Goal: Communication & Community: Share content

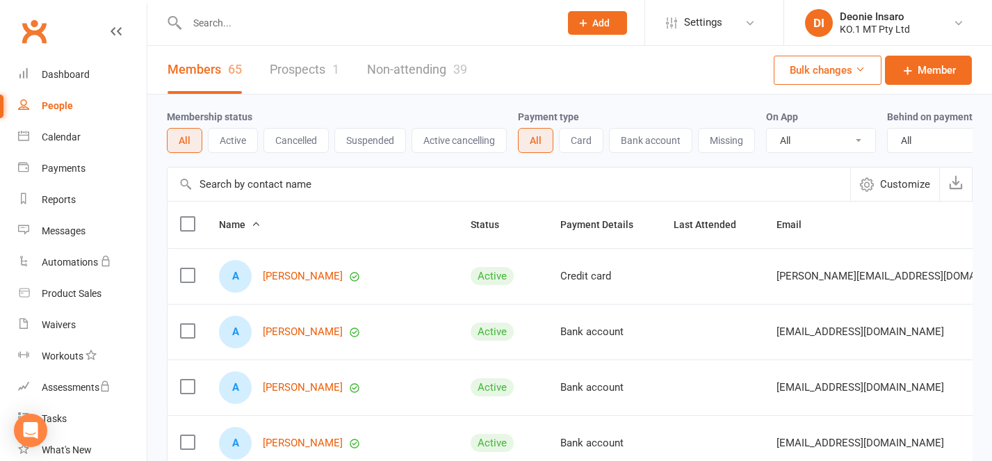
select select "100"
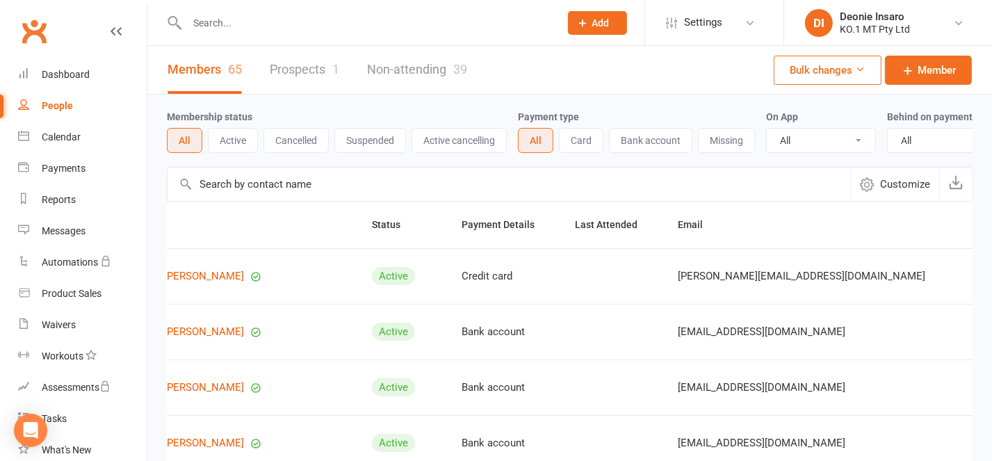
click at [54, 102] on div "People" at bounding box center [57, 105] width 31 height 11
click at [746, 18] on icon at bounding box center [749, 22] width 11 height 11
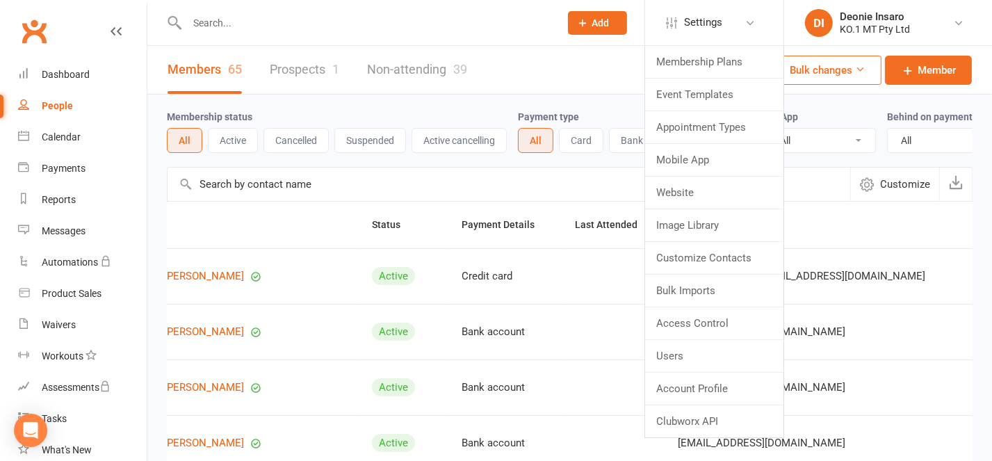
click at [568, 64] on div "Members 65 Prospects 1 Non-attending 39 Bulk changes Member" at bounding box center [569, 70] width 844 height 49
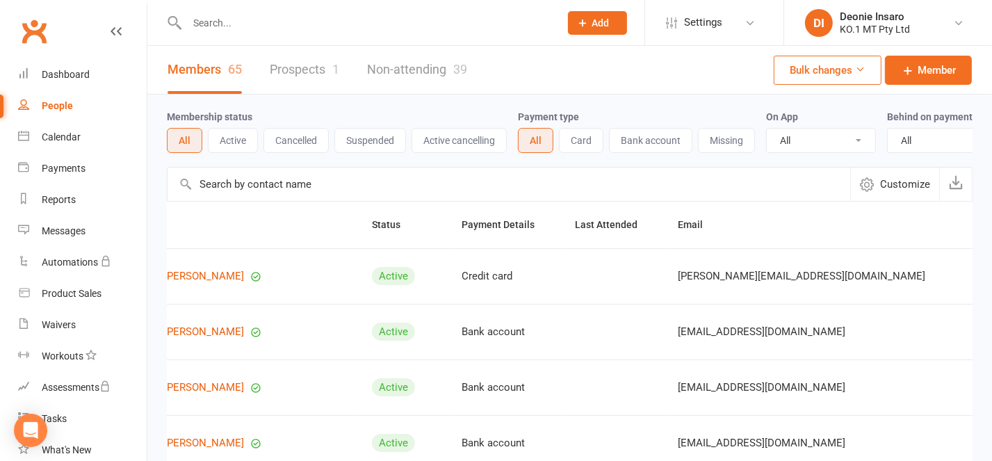
click at [591, 22] on button "Add" at bounding box center [597, 23] width 59 height 24
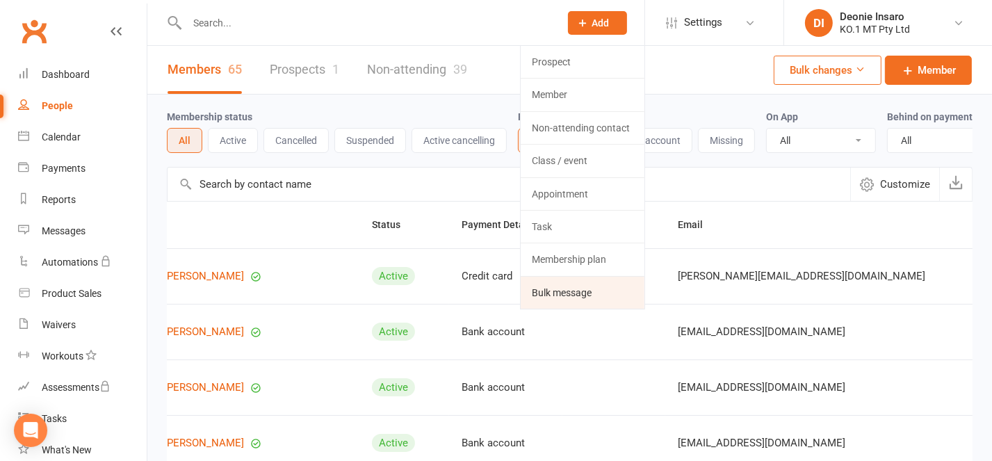
click at [570, 288] on link "Bulk message" at bounding box center [583, 293] width 124 height 32
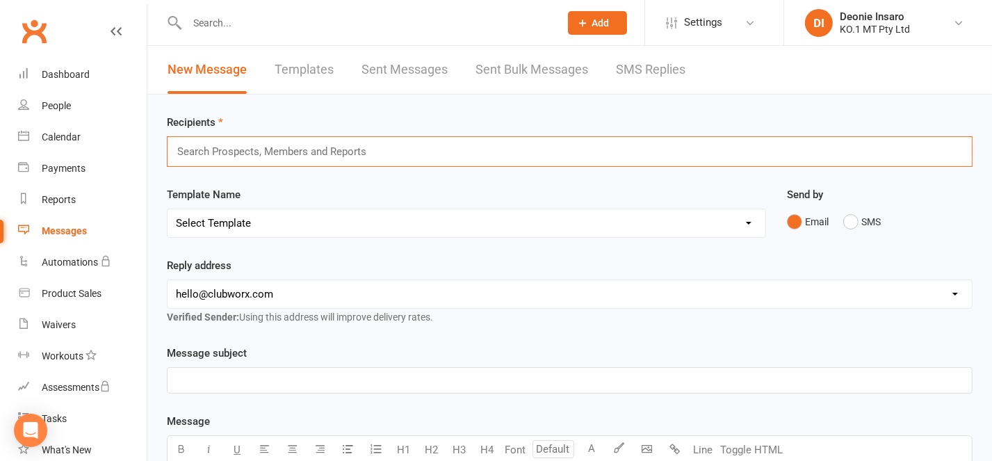
click at [208, 152] on input "text" at bounding box center [278, 151] width 204 height 18
click at [59, 100] on div "People" at bounding box center [56, 105] width 29 height 11
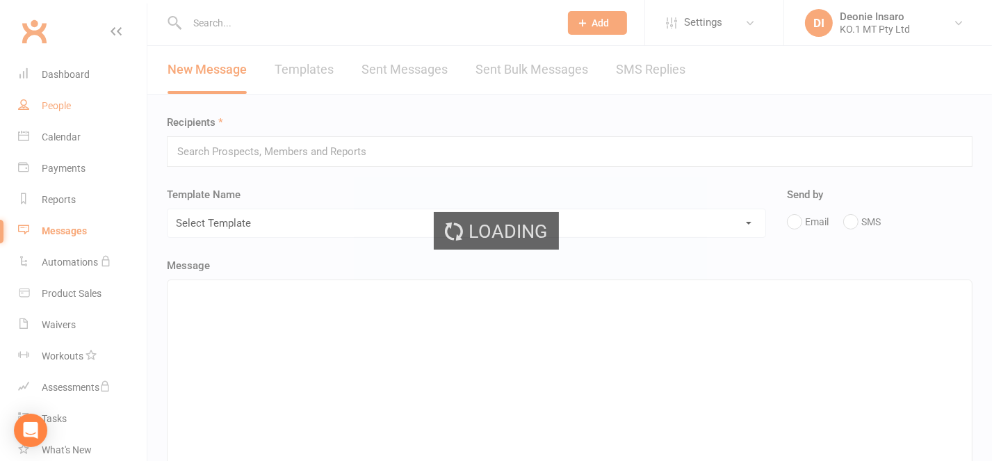
select select "100"
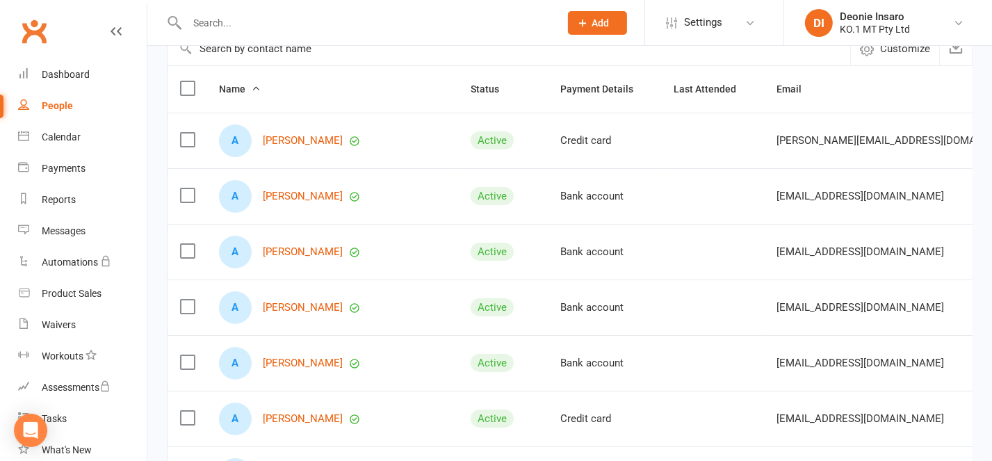
scroll to position [185, 0]
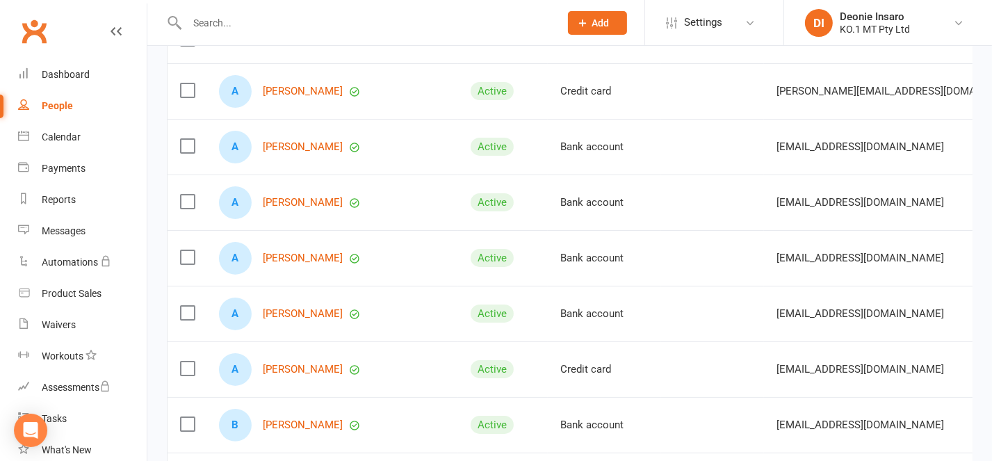
click at [187, 97] on label at bounding box center [187, 90] width 14 height 14
click at [187, 83] on input "checkbox" at bounding box center [187, 83] width 14 height 0
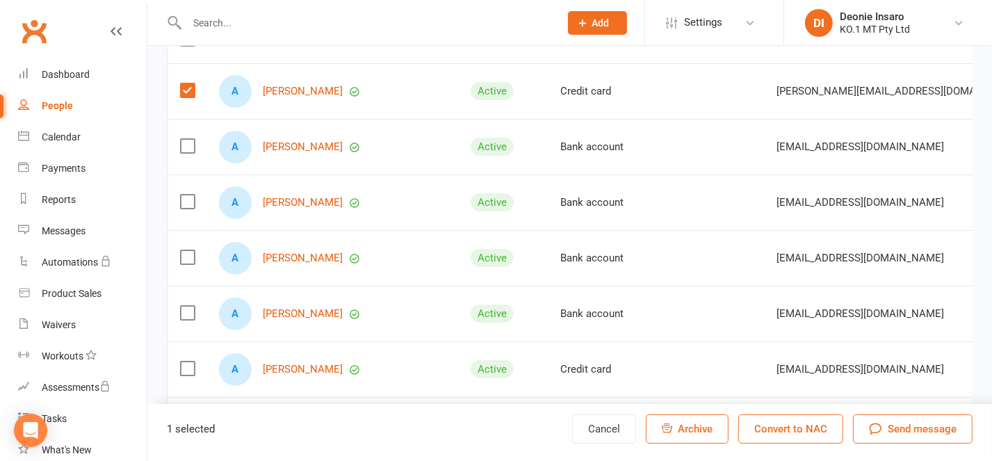
click at [190, 153] on label at bounding box center [187, 146] width 14 height 14
click at [190, 139] on input "checkbox" at bounding box center [187, 139] width 14 height 0
click at [185, 208] on label at bounding box center [187, 202] width 14 height 14
click at [185, 195] on input "checkbox" at bounding box center [187, 195] width 14 height 0
click at [186, 264] on label at bounding box center [187, 257] width 14 height 14
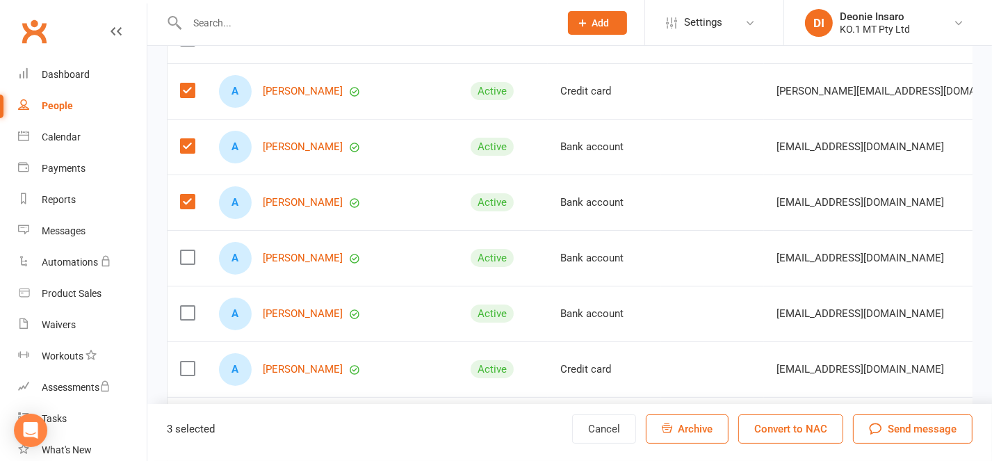
click at [186, 250] on input "checkbox" at bounding box center [187, 250] width 14 height 0
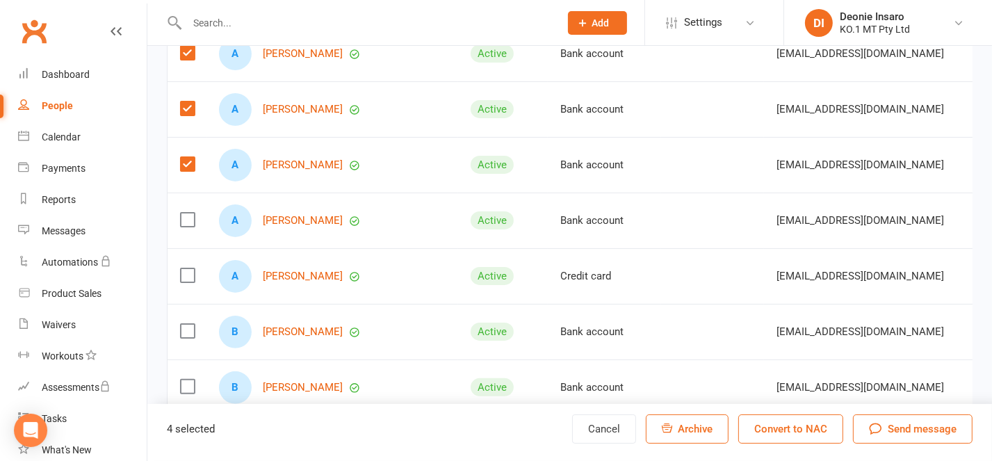
click at [186, 227] on label at bounding box center [187, 220] width 14 height 14
click at [186, 213] on input "checkbox" at bounding box center [187, 213] width 14 height 0
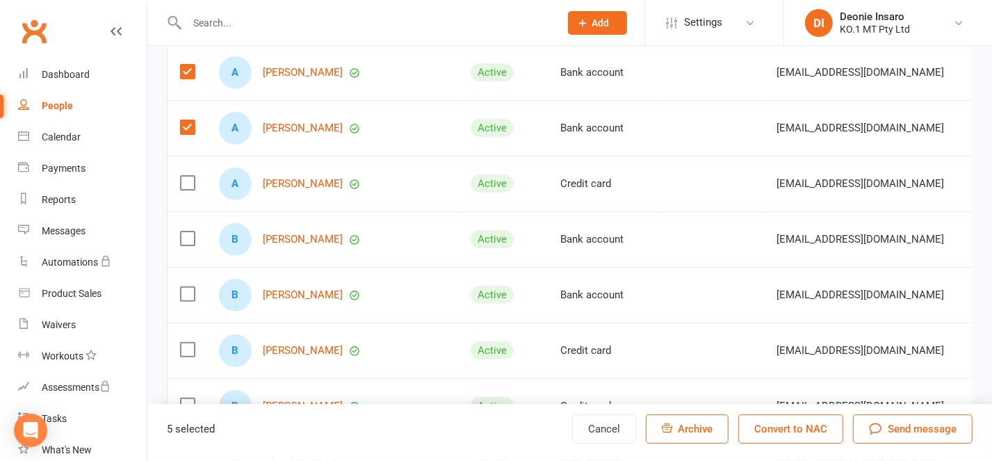
click at [187, 245] on label at bounding box center [187, 238] width 14 height 14
click at [187, 231] on input "checkbox" at bounding box center [187, 231] width 14 height 0
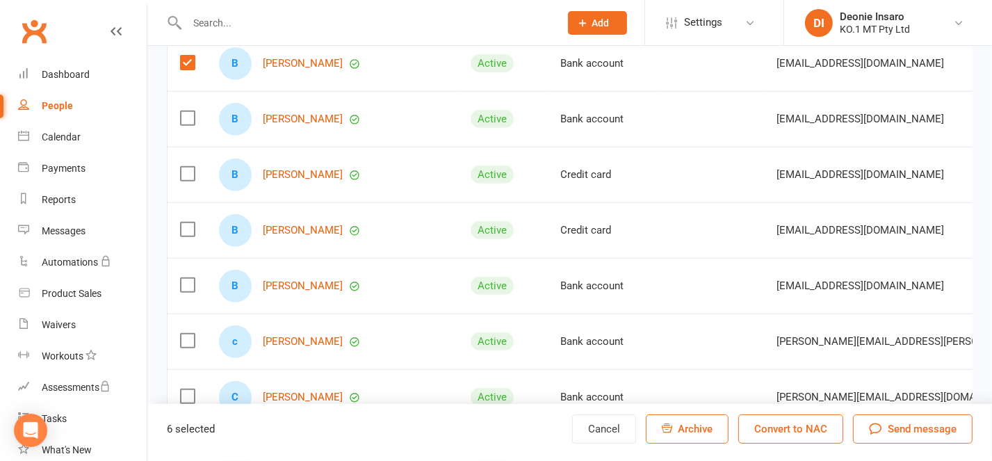
scroll to position [556, 0]
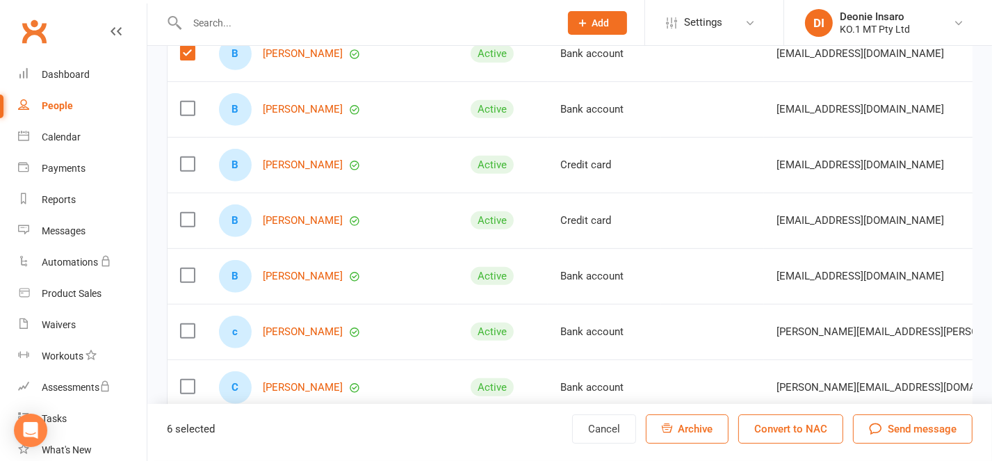
click at [191, 60] on label at bounding box center [187, 53] width 14 height 14
click at [191, 46] on input "checkbox" at bounding box center [187, 46] width 14 height 0
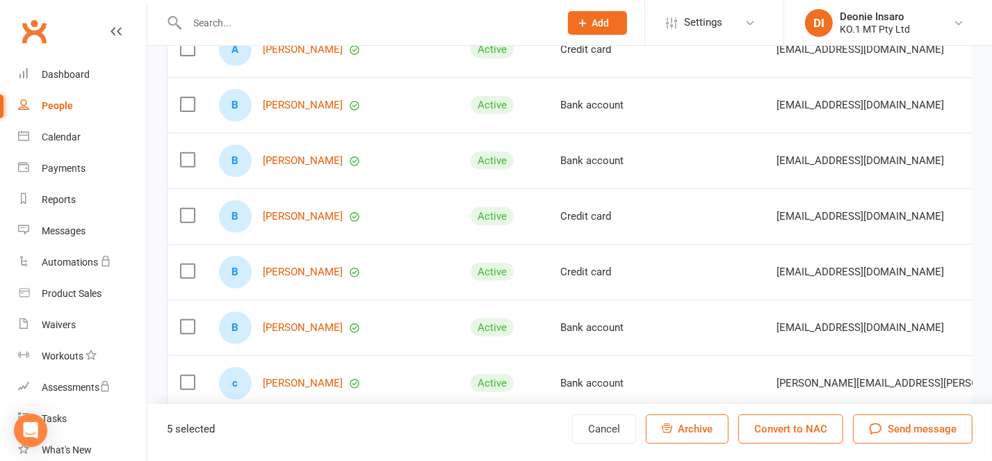
scroll to position [463, 0]
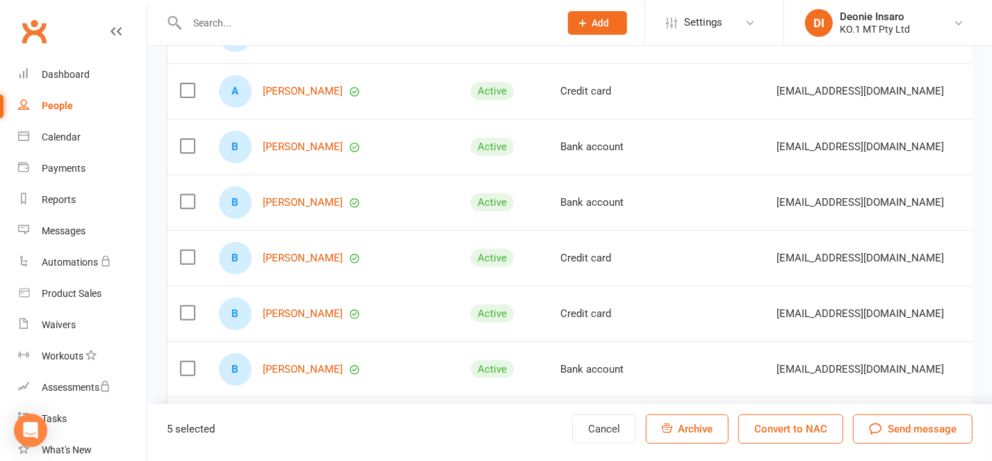
click at [185, 208] on label at bounding box center [187, 202] width 14 height 14
click at [185, 195] on input "checkbox" at bounding box center [187, 195] width 14 height 0
click at [187, 264] on label at bounding box center [187, 257] width 14 height 14
click at [187, 250] on input "checkbox" at bounding box center [187, 250] width 14 height 0
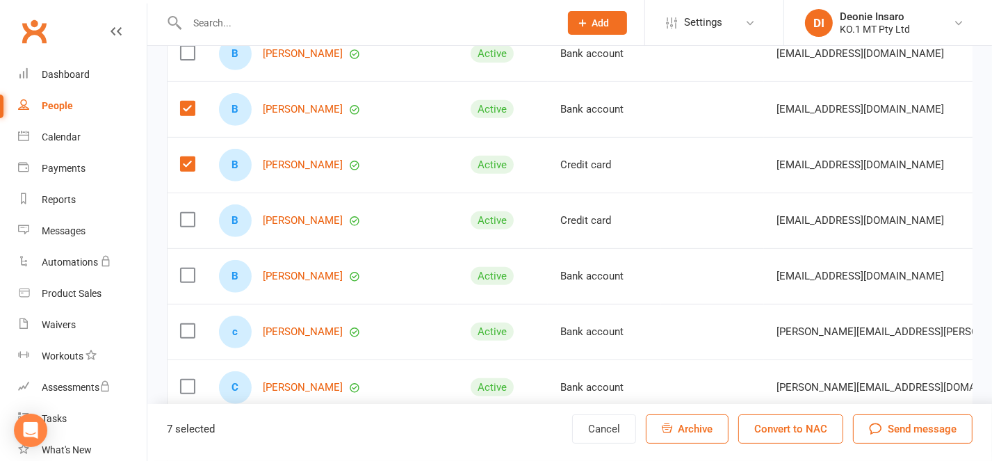
click at [190, 227] on label at bounding box center [187, 220] width 14 height 14
click at [190, 213] on input "checkbox" at bounding box center [187, 213] width 14 height 0
click at [186, 282] on label at bounding box center [187, 275] width 14 height 14
click at [186, 268] on input "checkbox" at bounding box center [187, 268] width 14 height 0
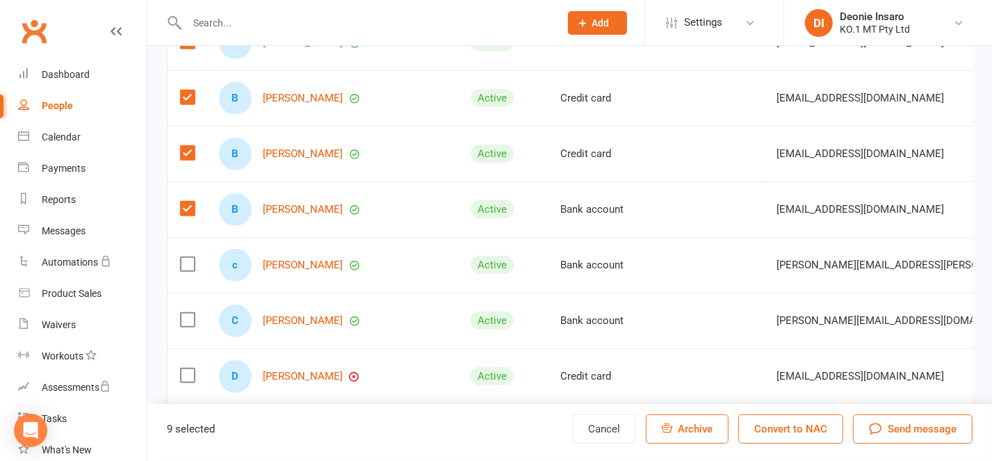
scroll to position [648, 0]
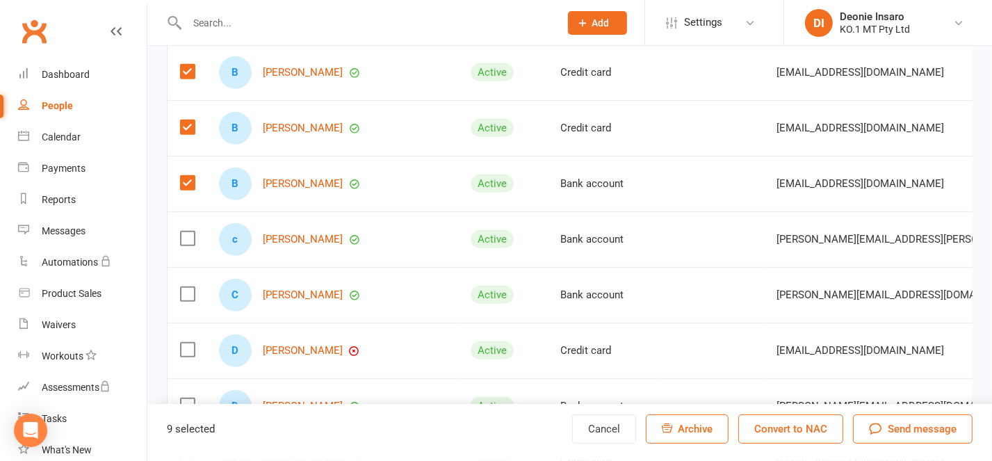
drag, startPoint x: 188, startPoint y: 248, endPoint x: 429, endPoint y: 280, distance: 243.3
click at [190, 245] on label at bounding box center [187, 238] width 14 height 14
click at [190, 231] on input "checkbox" at bounding box center [187, 231] width 14 height 0
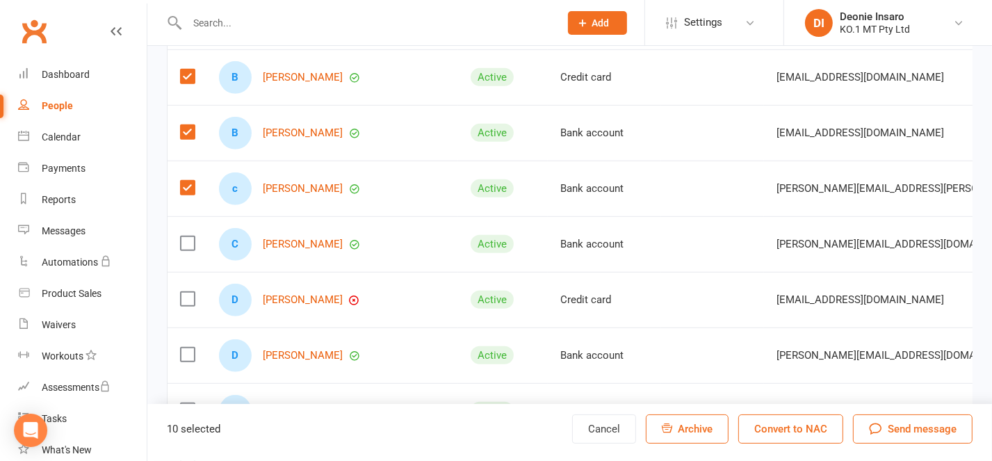
scroll to position [741, 0]
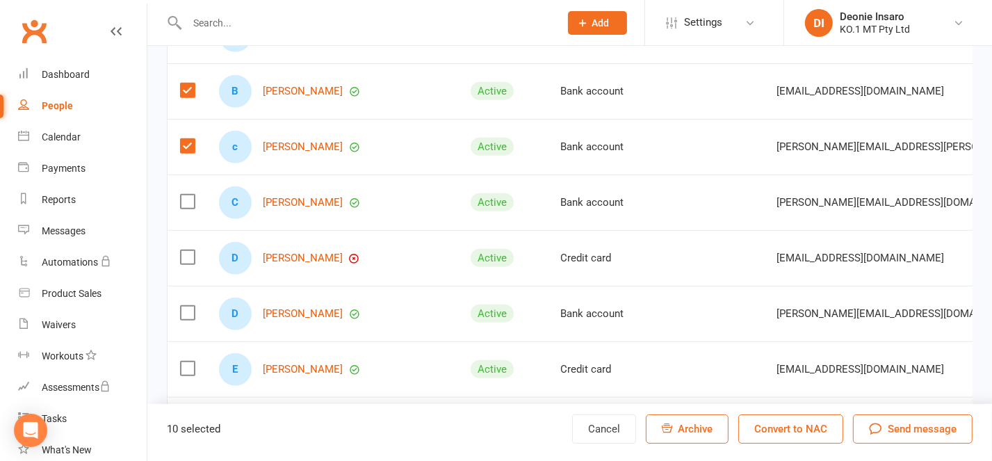
click at [189, 208] on label at bounding box center [187, 202] width 14 height 14
click at [189, 195] on input "checkbox" at bounding box center [187, 195] width 14 height 0
click at [186, 264] on label at bounding box center [187, 257] width 14 height 14
click at [186, 250] on input "checkbox" at bounding box center [187, 250] width 14 height 0
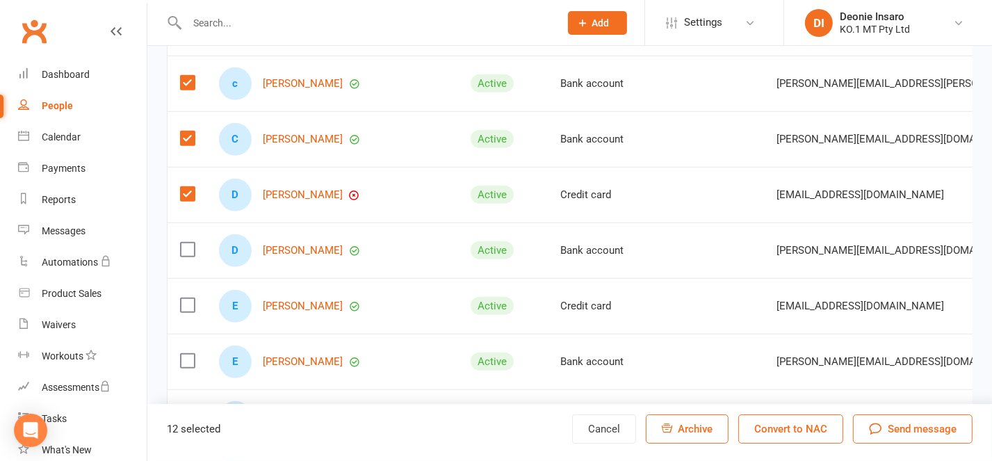
scroll to position [834, 0]
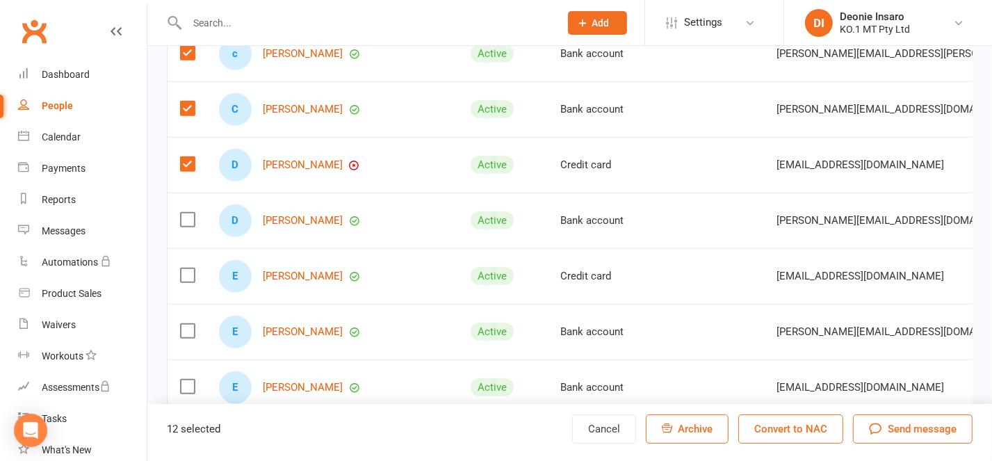
click at [184, 227] on label at bounding box center [187, 220] width 14 height 14
click at [184, 213] on input "checkbox" at bounding box center [187, 213] width 14 height 0
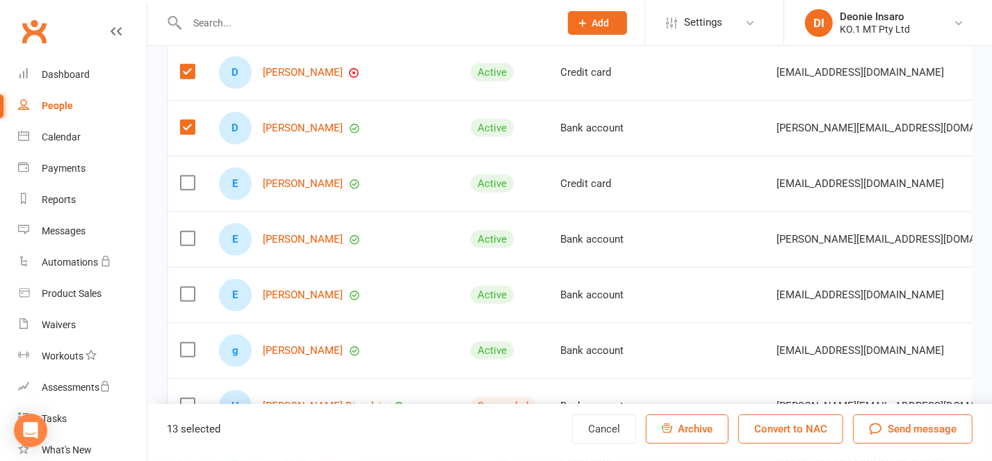
click at [181, 190] on label at bounding box center [187, 183] width 14 height 14
click at [181, 176] on input "checkbox" at bounding box center [187, 176] width 14 height 0
click at [188, 245] on label at bounding box center [187, 238] width 14 height 14
click at [188, 231] on input "checkbox" at bounding box center [187, 231] width 14 height 0
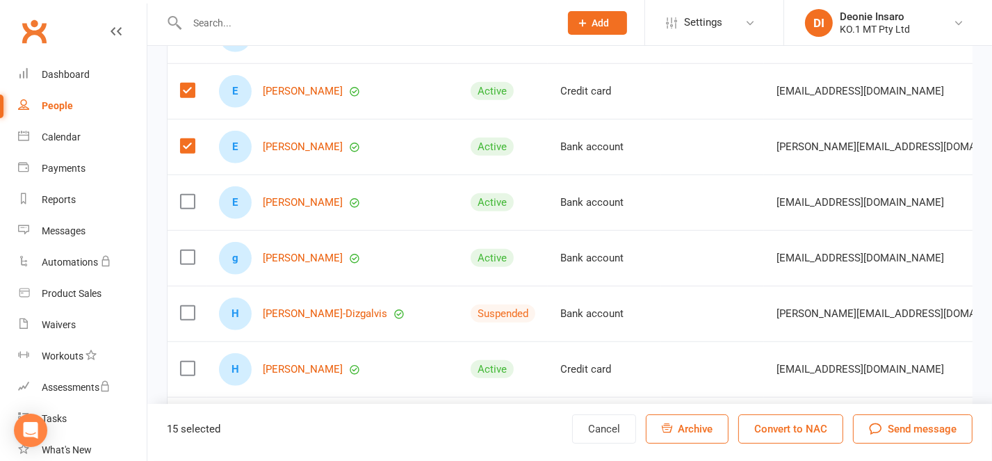
click at [185, 208] on label at bounding box center [187, 202] width 14 height 14
click at [185, 195] on input "checkbox" at bounding box center [187, 195] width 14 height 0
click at [183, 264] on label at bounding box center [187, 257] width 14 height 14
click at [183, 250] on input "checkbox" at bounding box center [187, 250] width 14 height 0
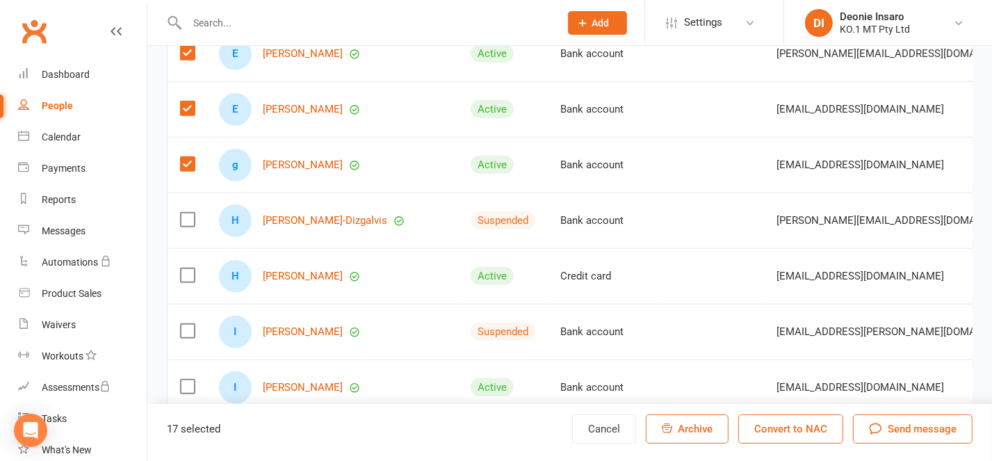
click at [184, 227] on label at bounding box center [187, 220] width 14 height 14
click at [184, 213] on input "checkbox" at bounding box center [187, 213] width 14 height 0
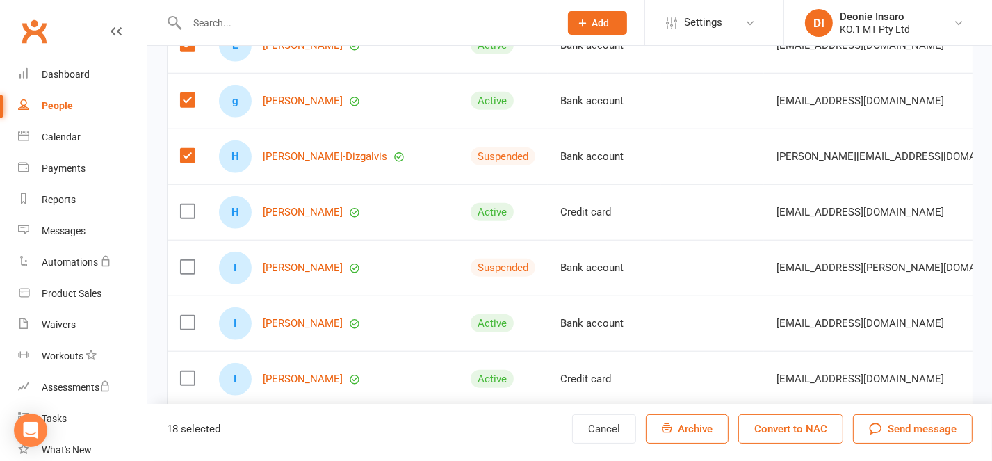
scroll to position [1204, 0]
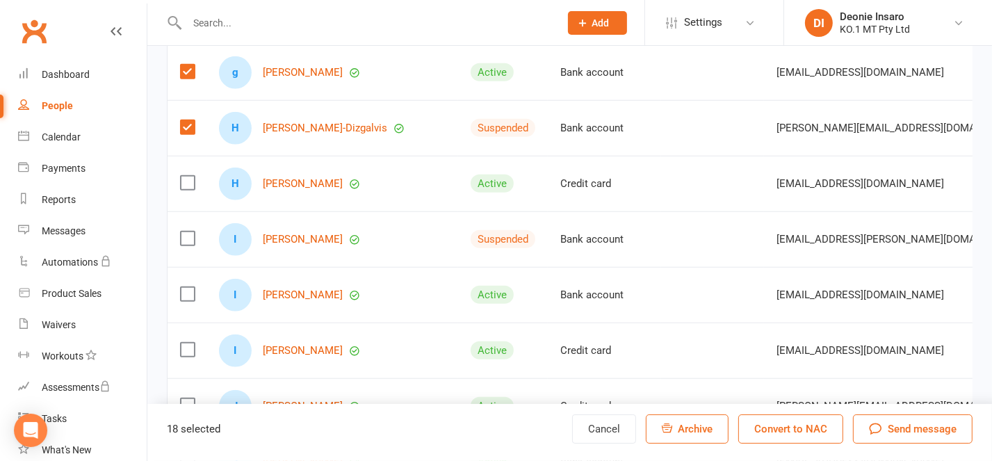
click at [192, 245] on label at bounding box center [187, 238] width 14 height 14
click at [192, 231] on input "checkbox" at bounding box center [187, 231] width 14 height 0
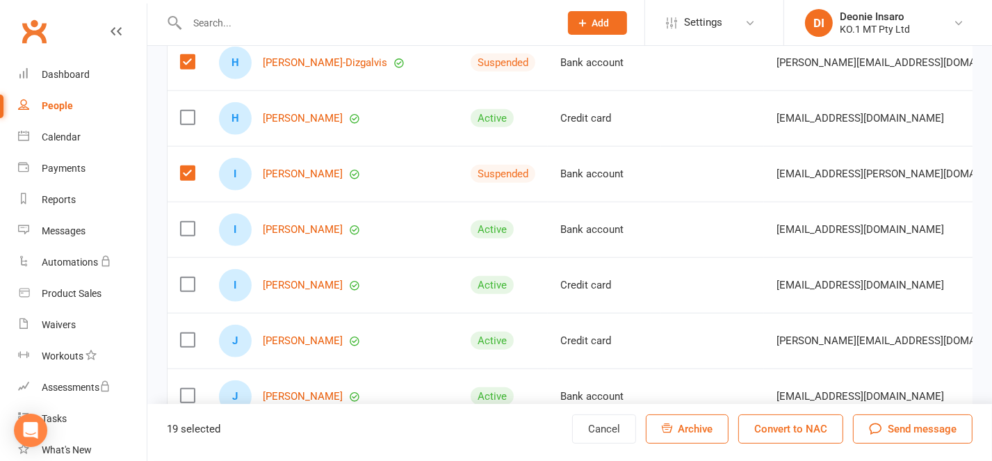
scroll to position [1297, 0]
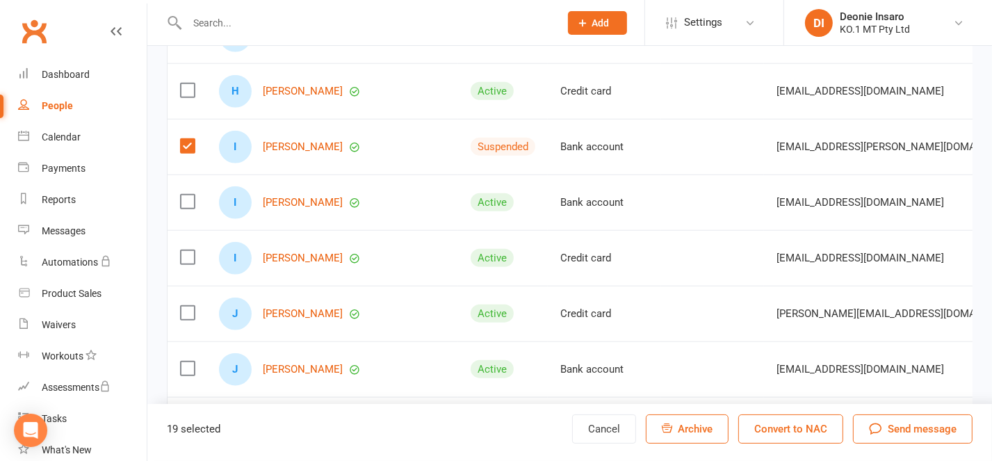
click at [183, 208] on label at bounding box center [187, 202] width 14 height 14
click at [183, 195] on input "checkbox" at bounding box center [187, 195] width 14 height 0
click at [173, 274] on td at bounding box center [186, 258] width 39 height 56
click at [190, 264] on label at bounding box center [187, 257] width 14 height 14
click at [190, 250] on input "checkbox" at bounding box center [187, 250] width 14 height 0
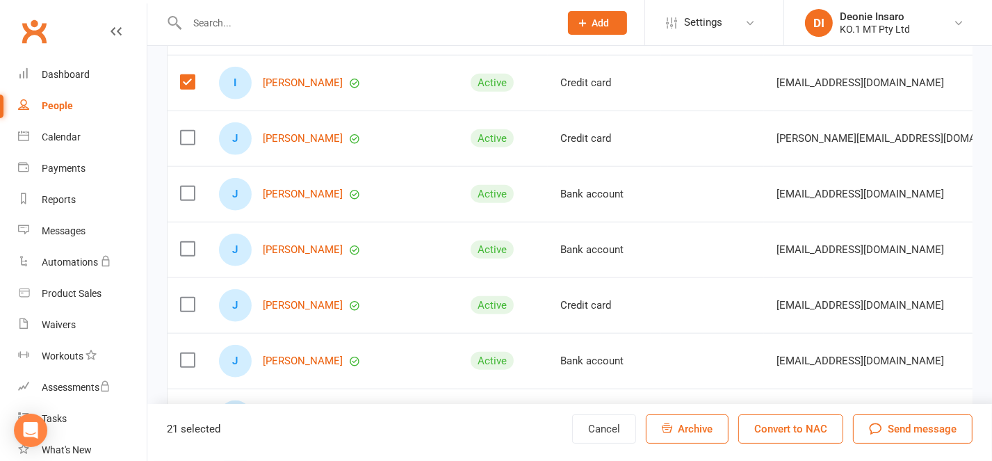
scroll to position [1575, 0]
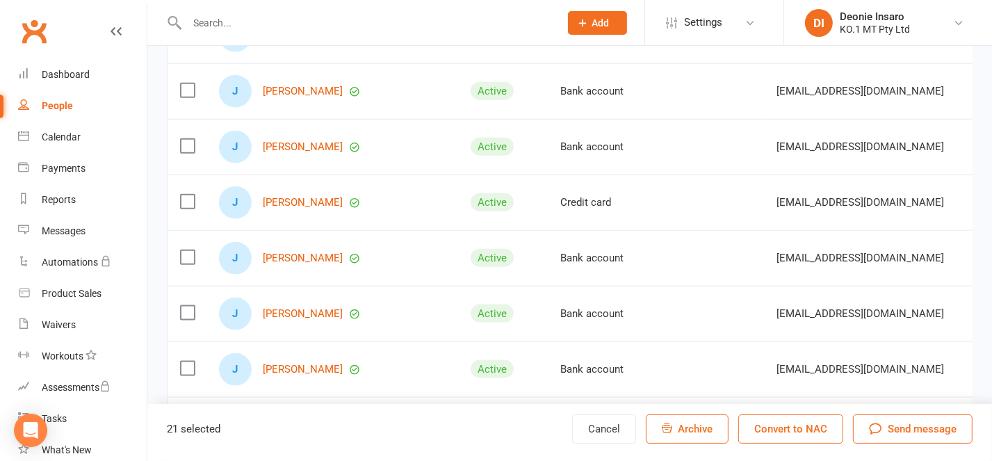
click at [186, 97] on label at bounding box center [187, 90] width 14 height 14
click at [186, 83] on input "checkbox" at bounding box center [187, 83] width 14 height 0
click at [183, 153] on label at bounding box center [187, 146] width 14 height 14
click at [183, 139] on input "checkbox" at bounding box center [187, 139] width 14 height 0
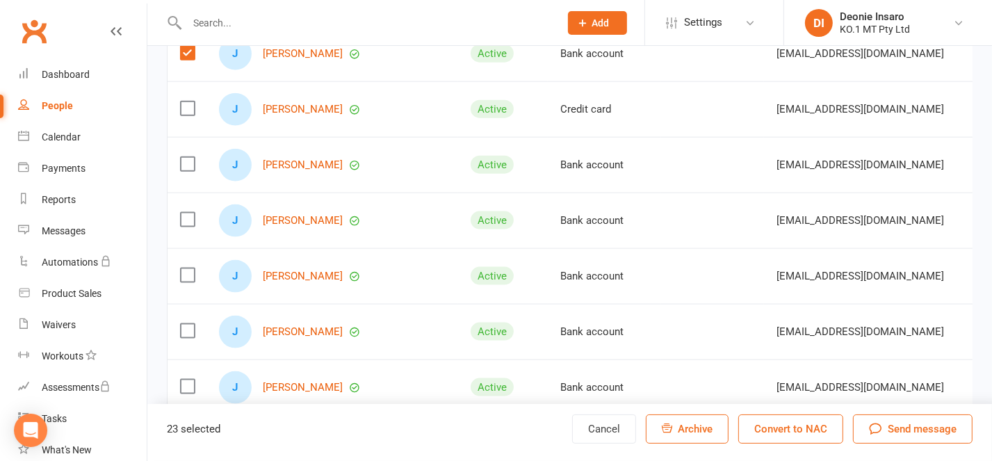
click at [186, 171] on label at bounding box center [187, 164] width 14 height 14
click at [186, 157] on input "checkbox" at bounding box center [187, 157] width 14 height 0
click at [186, 227] on label at bounding box center [187, 220] width 14 height 14
click at [186, 213] on input "checkbox" at bounding box center [187, 213] width 14 height 0
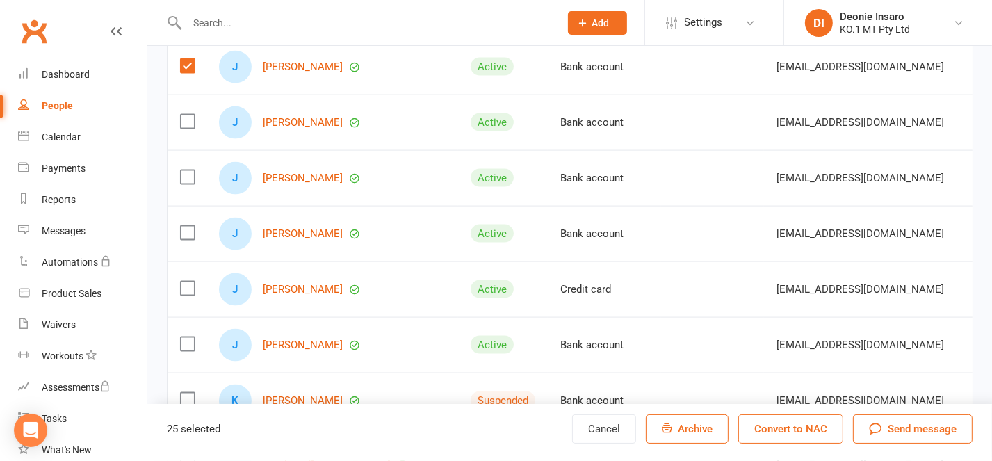
scroll to position [1853, 0]
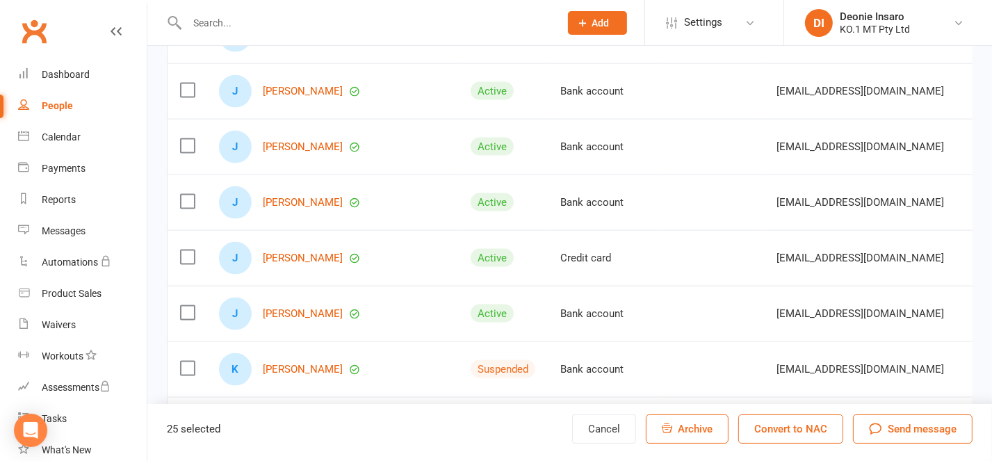
click at [183, 97] on label at bounding box center [187, 90] width 14 height 14
click at [183, 83] on input "checkbox" at bounding box center [187, 83] width 14 height 0
drag, startPoint x: 186, startPoint y: 158, endPoint x: 327, endPoint y: 254, distance: 170.2
click at [186, 153] on label at bounding box center [187, 146] width 14 height 14
click at [186, 139] on input "checkbox" at bounding box center [187, 139] width 14 height 0
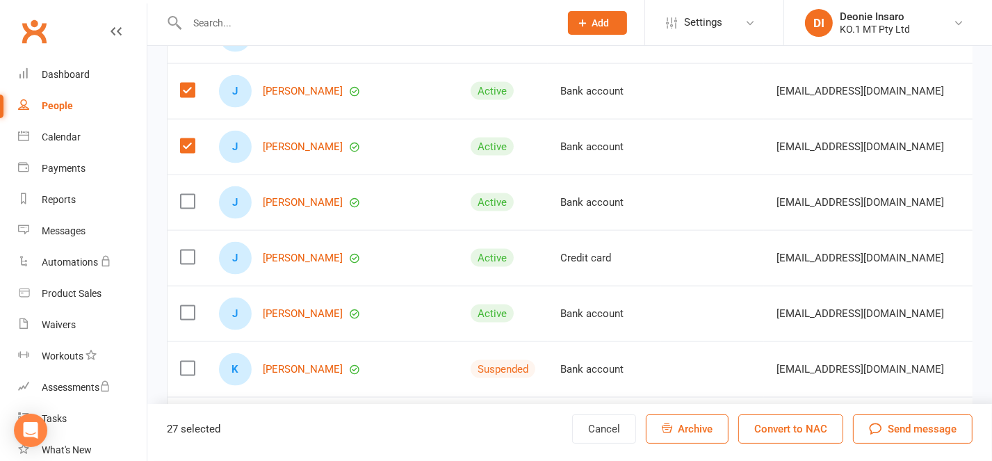
click at [189, 264] on label at bounding box center [187, 257] width 14 height 14
click at [189, 250] on input "checkbox" at bounding box center [187, 250] width 14 height 0
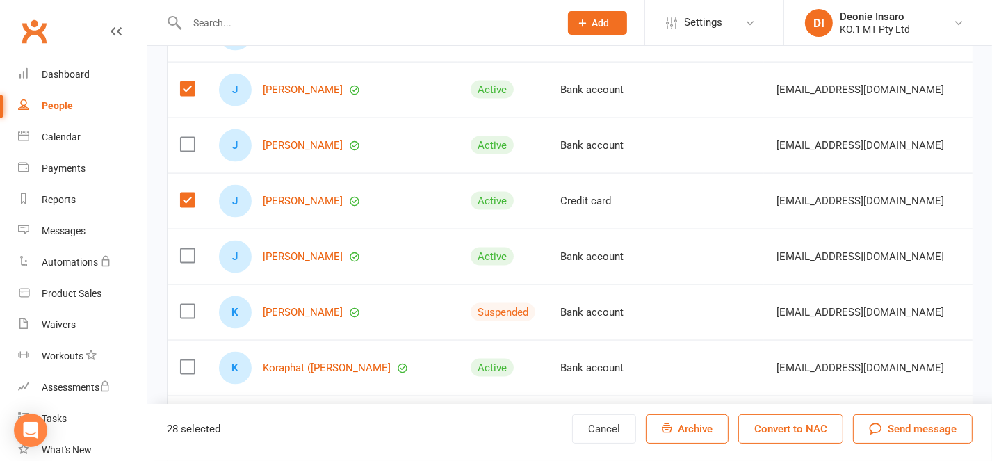
scroll to position [1946, 0]
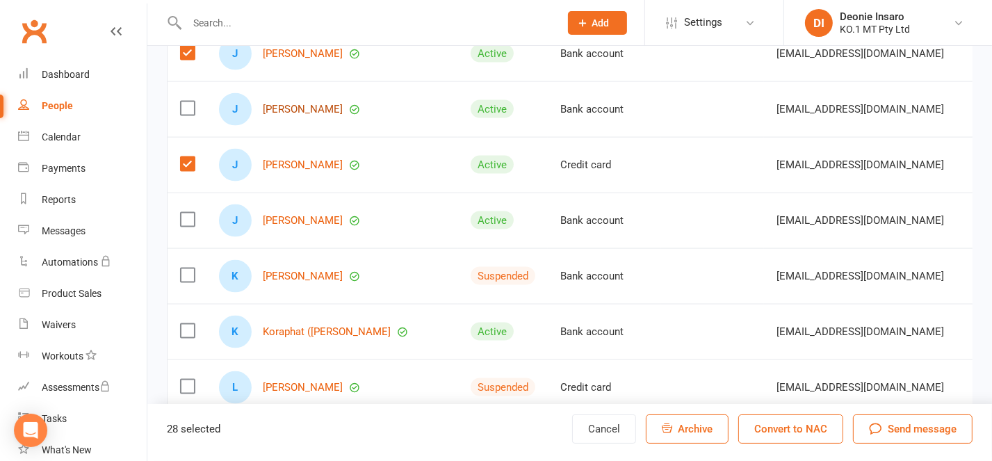
click at [309, 115] on link "[PERSON_NAME]" at bounding box center [303, 110] width 80 height 12
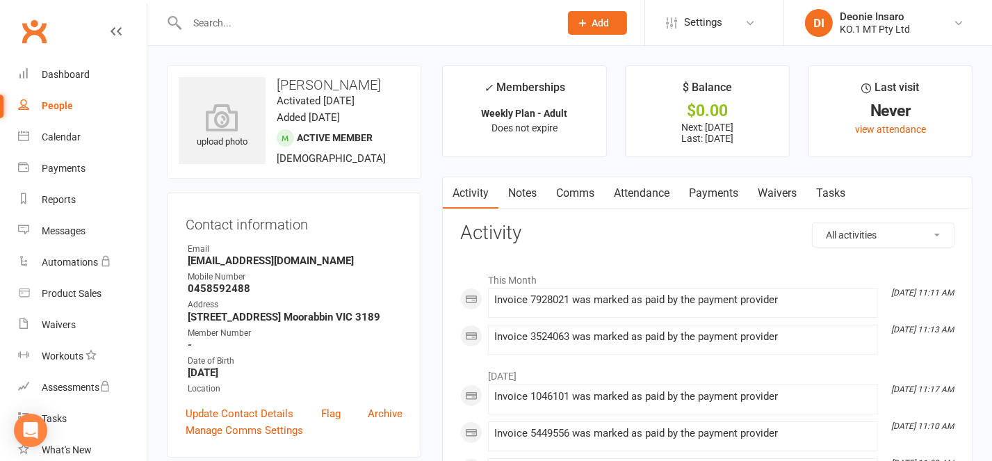
click at [58, 102] on div "People" at bounding box center [57, 105] width 31 height 11
select select "100"
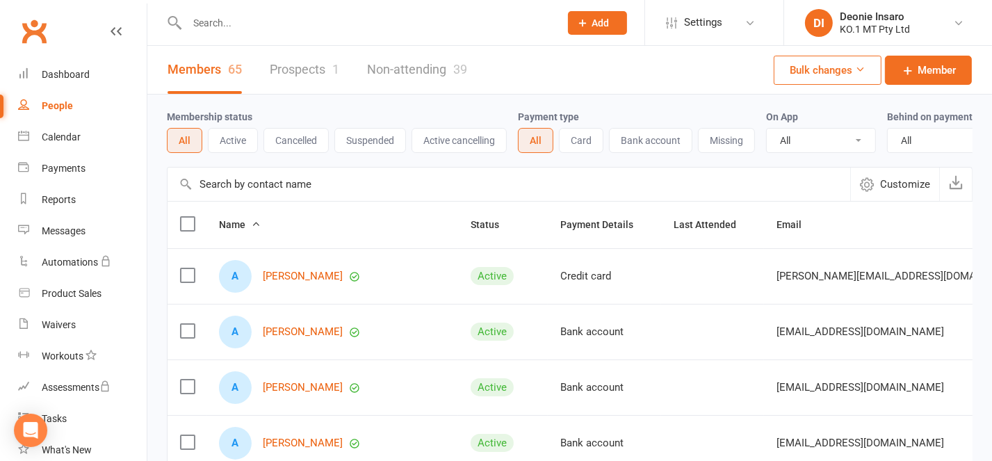
click at [183, 282] on label at bounding box center [187, 275] width 14 height 14
click at [183, 268] on input "checkbox" at bounding box center [187, 268] width 14 height 0
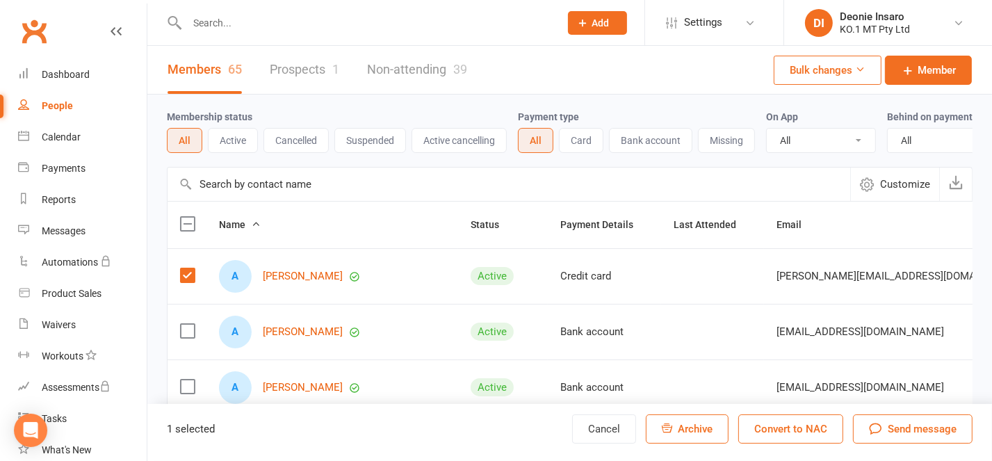
click at [186, 282] on label at bounding box center [187, 275] width 14 height 14
click at [186, 268] on input "checkbox" at bounding box center [187, 268] width 14 height 0
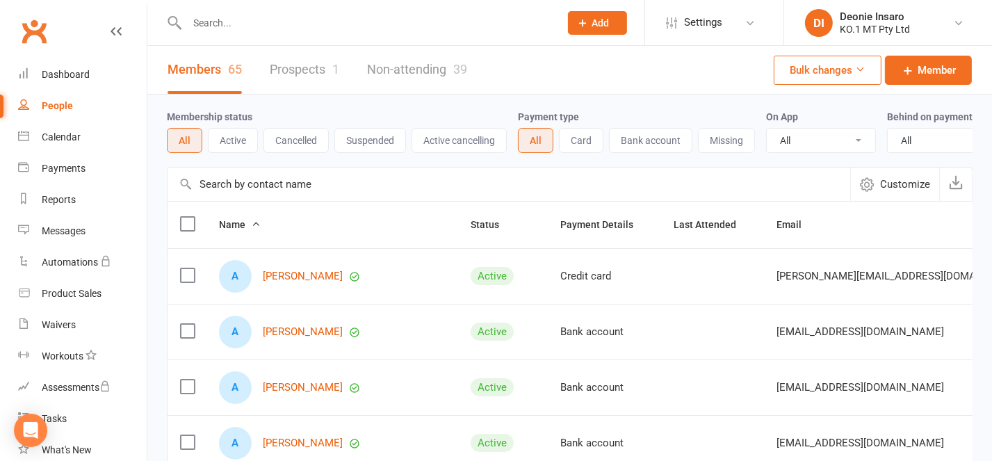
click at [186, 231] on label at bounding box center [187, 224] width 14 height 14
click at [186, 217] on input "checkbox" at bounding box center [187, 217] width 14 height 0
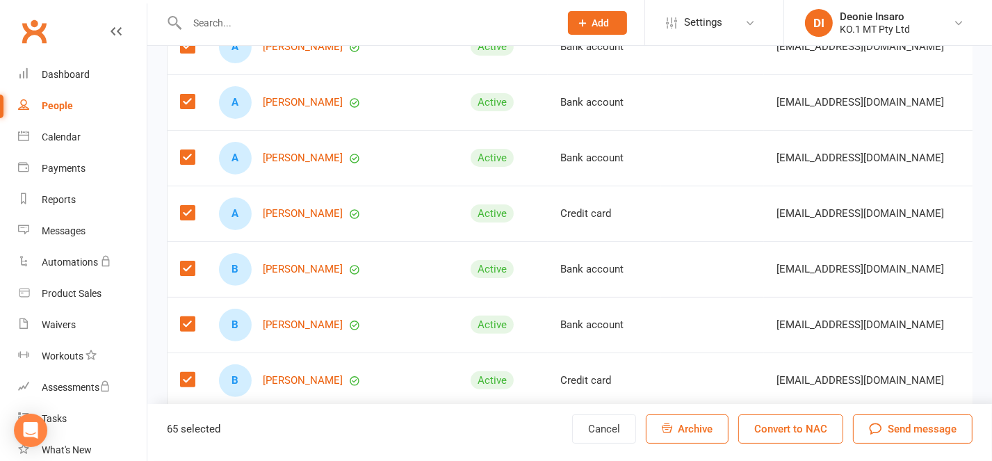
scroll to position [370, 0]
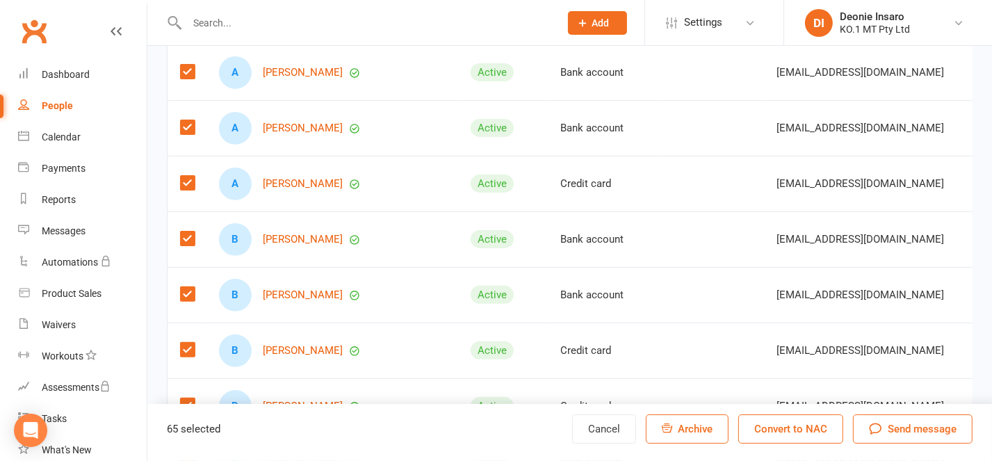
click at [183, 190] on label at bounding box center [187, 183] width 14 height 14
click at [183, 176] on input "checkbox" at bounding box center [187, 176] width 14 height 0
click at [183, 245] on label at bounding box center [187, 238] width 14 height 14
click at [183, 231] on input "checkbox" at bounding box center [187, 231] width 14 height 0
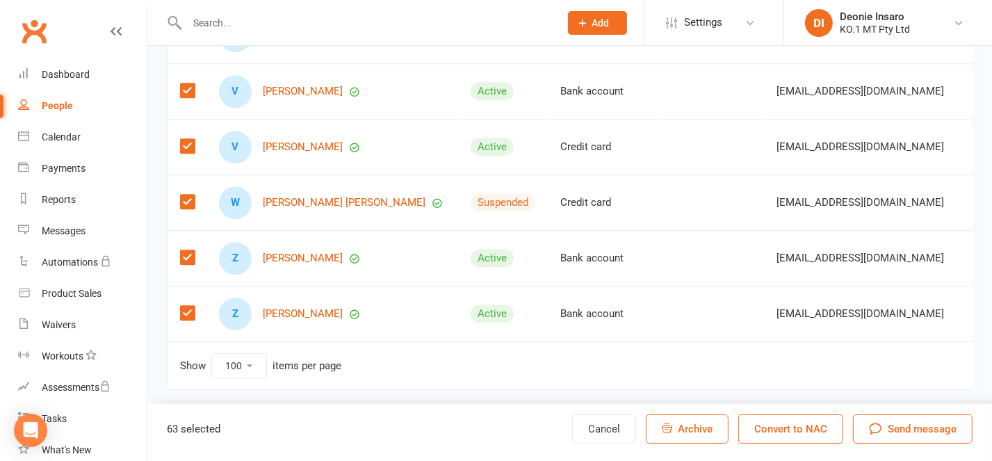
click at [190, 153] on label at bounding box center [187, 146] width 14 height 14
click at [190, 139] on input "checkbox" at bounding box center [187, 139] width 14 height 0
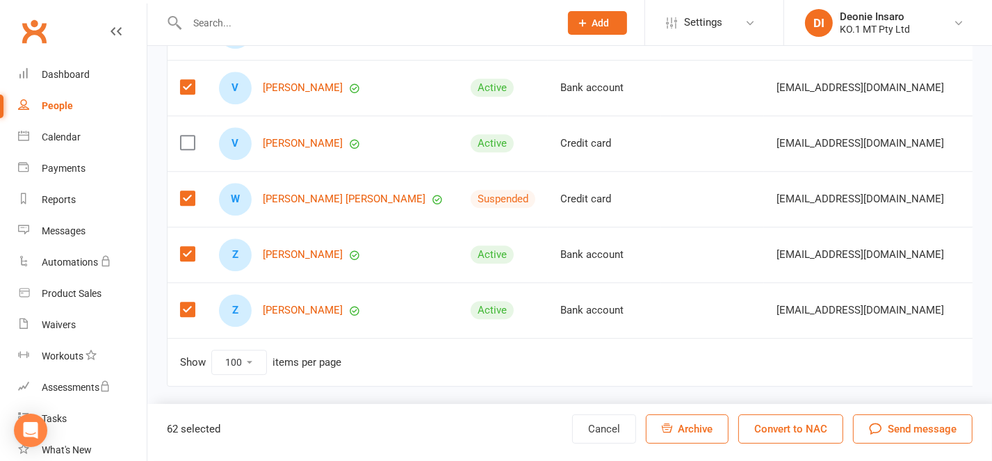
click at [919, 425] on span "Send message" at bounding box center [921, 428] width 69 height 17
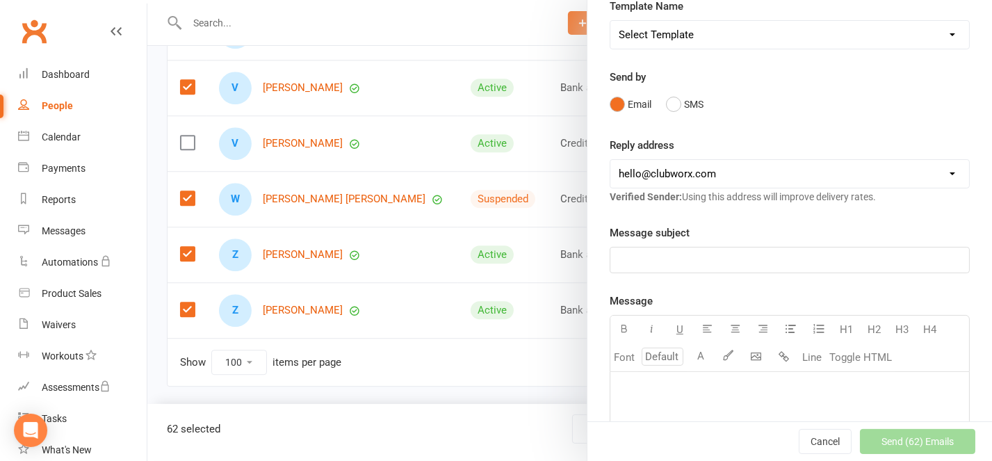
scroll to position [92, 0]
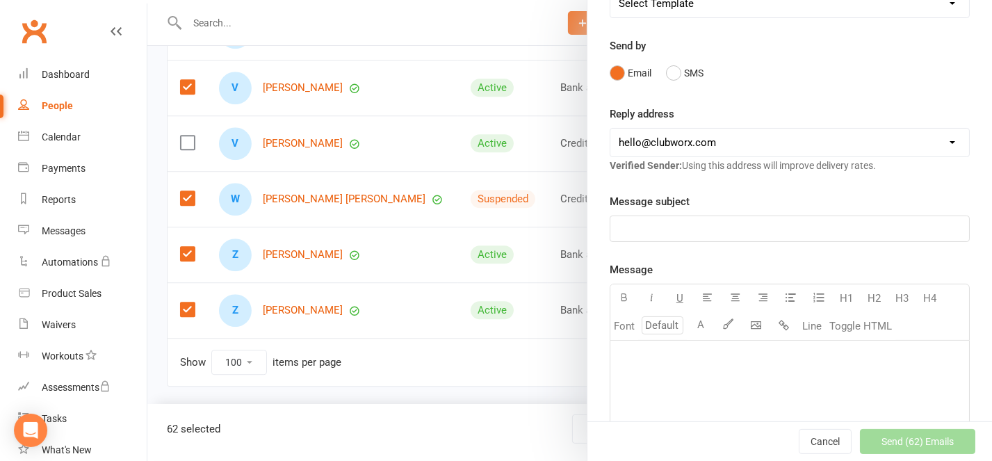
click at [682, 230] on p "﻿" at bounding box center [789, 228] width 342 height 17
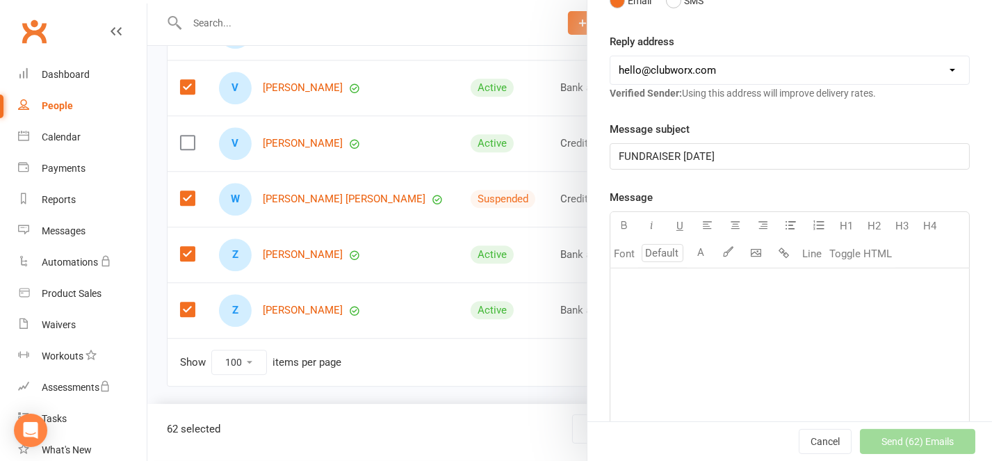
scroll to position [185, 0]
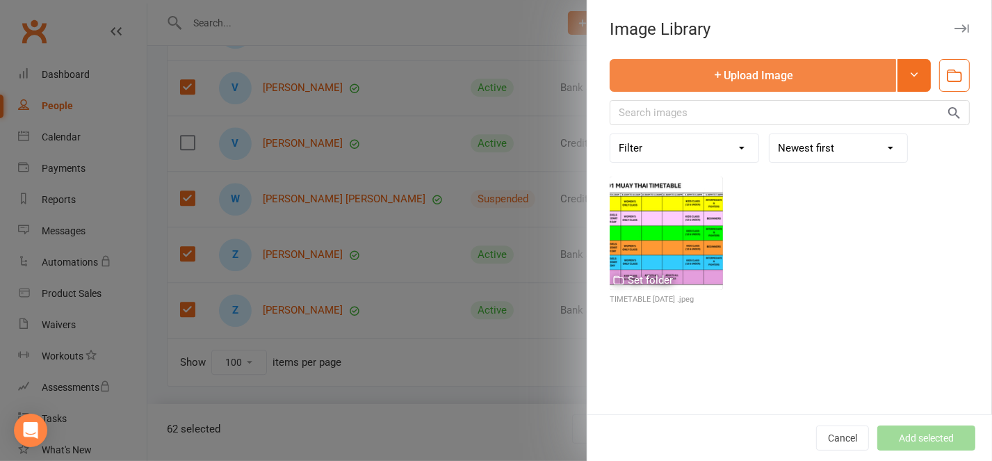
click at [739, 69] on button "Upload Image" at bounding box center [752, 75] width 286 height 33
click at [746, 66] on button "Upload Image" at bounding box center [752, 75] width 286 height 33
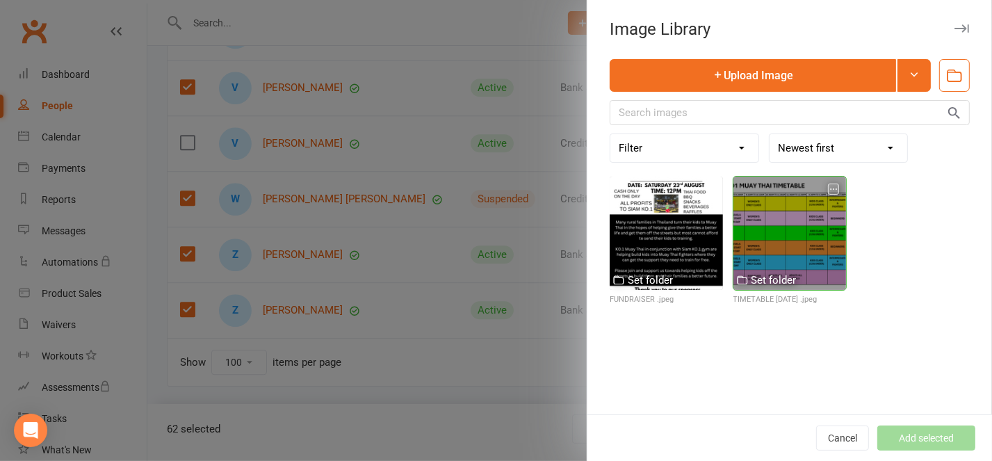
click at [828, 188] on icon "button" at bounding box center [833, 189] width 10 height 10
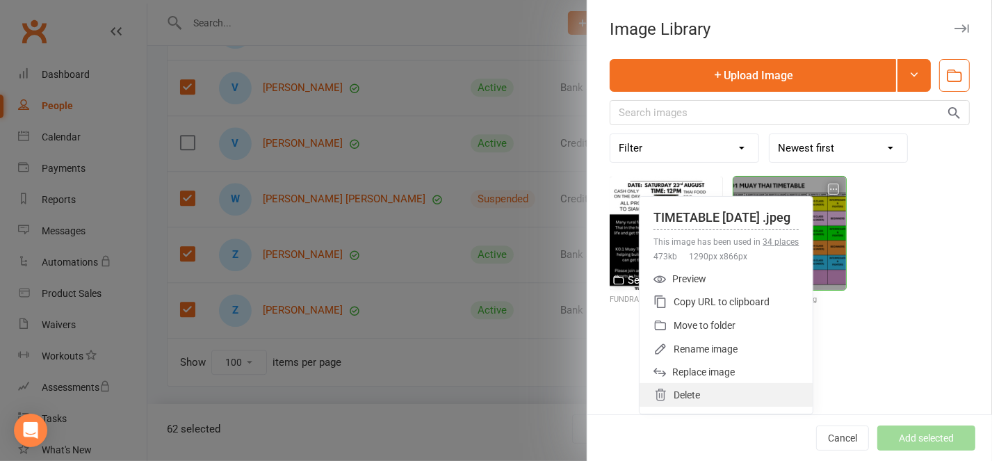
click at [641, 390] on div "Delete" at bounding box center [725, 395] width 173 height 24
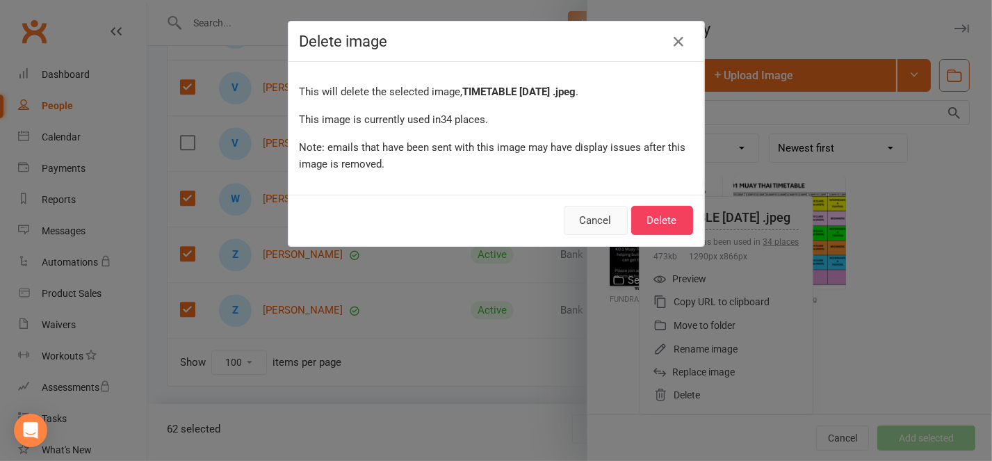
click at [586, 220] on button "Cancel" at bounding box center [596, 220] width 64 height 29
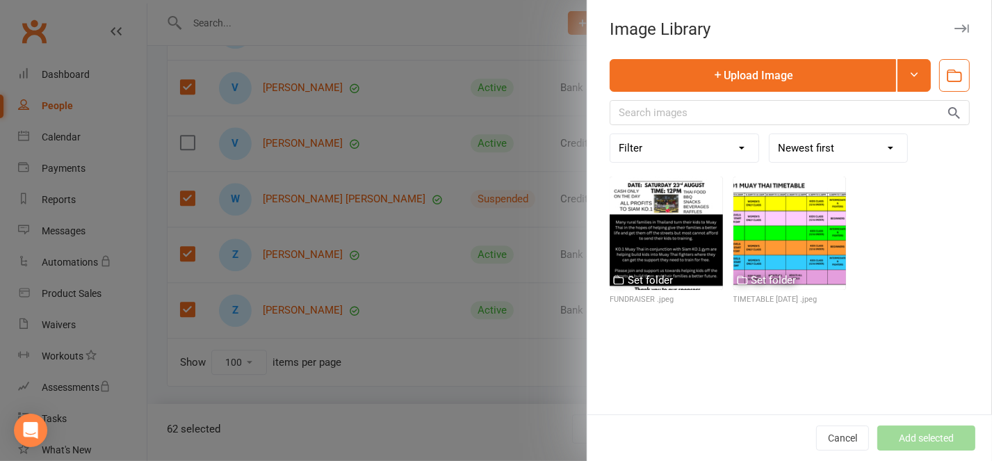
click at [839, 373] on div "Upload Image Filter Used as Logo Used as Website header Used in Website Gallery…" at bounding box center [789, 236] width 404 height 355
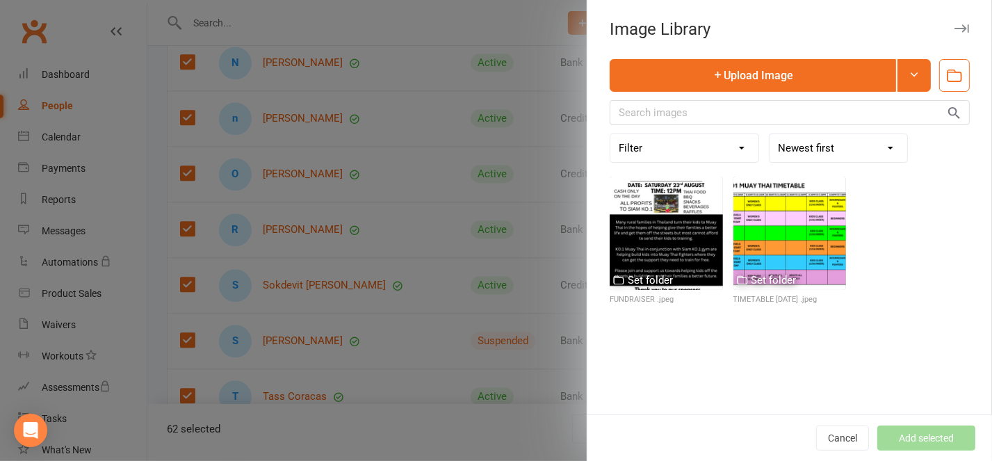
scroll to position [3091, 0]
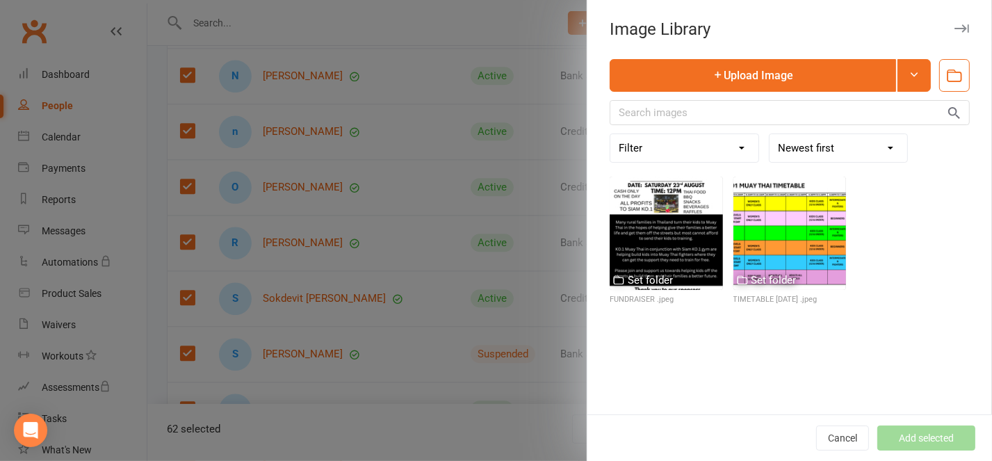
click at [940, 299] on div "Set folder FUNDRAISER .jpeg Set folder TIMETABLE [DATE] .jpeg" at bounding box center [789, 245] width 370 height 136
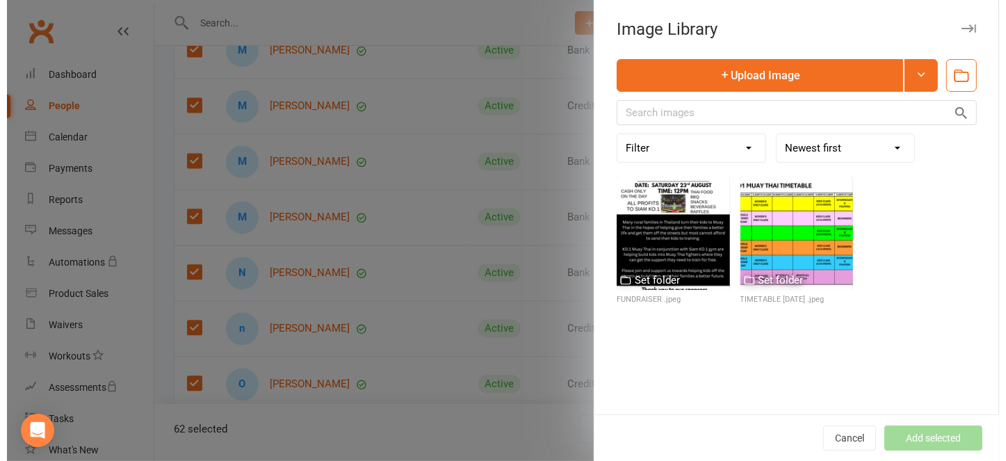
scroll to position [2998, 0]
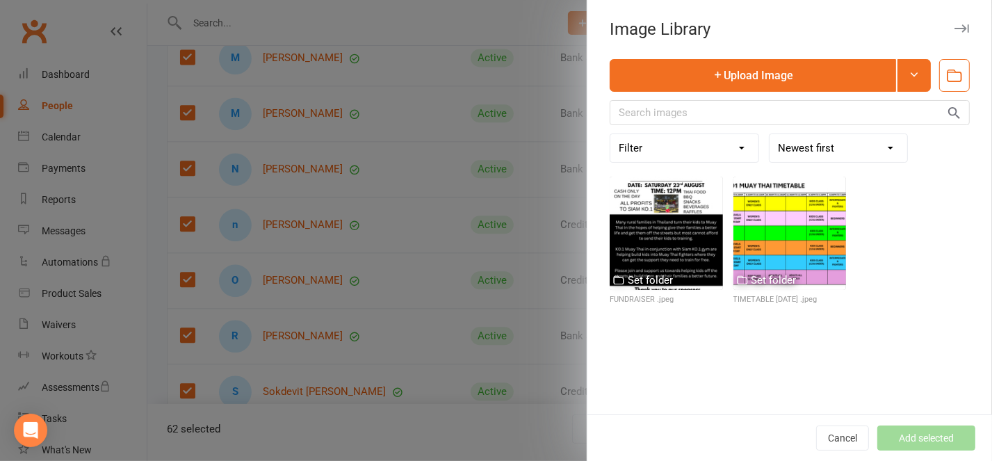
click at [953, 22] on button "button" at bounding box center [961, 28] width 17 height 17
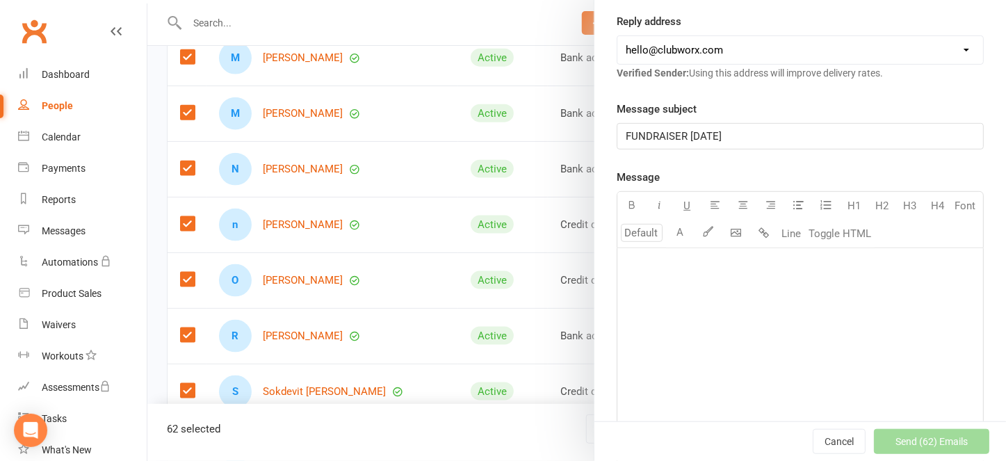
click at [654, 278] on div "﻿" at bounding box center [800, 352] width 366 height 208
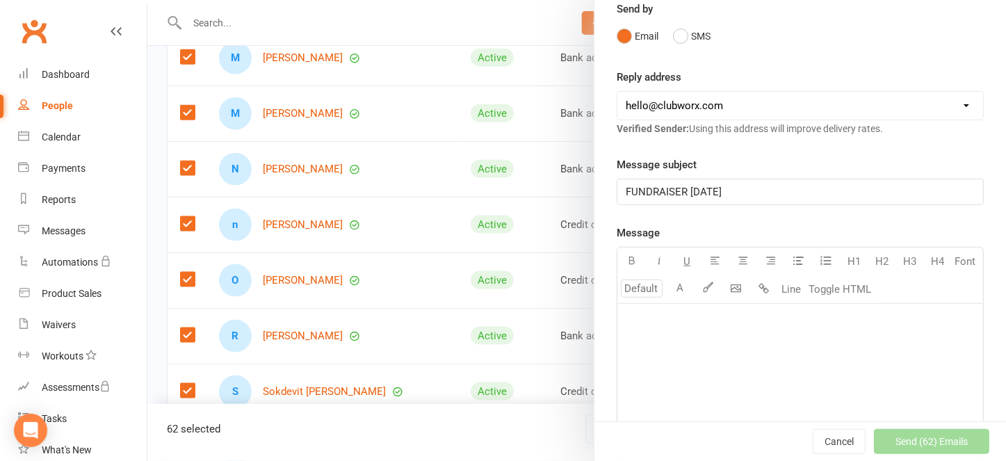
scroll to position [185, 0]
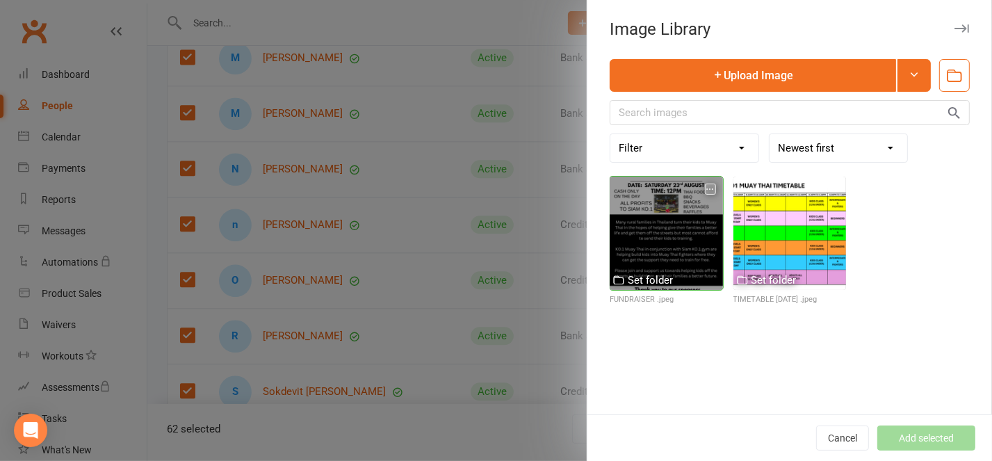
click at [664, 229] on div at bounding box center [665, 233] width 113 height 113
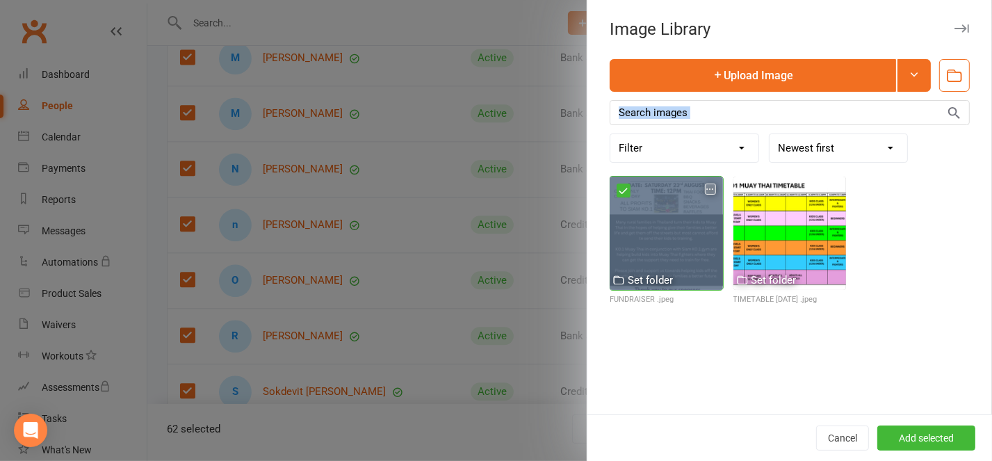
click at [664, 229] on div at bounding box center [665, 233] width 113 height 113
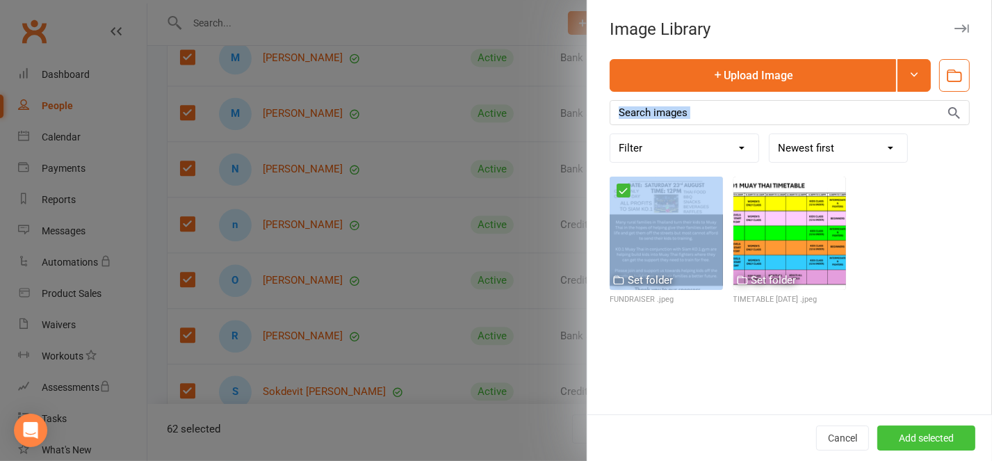
click at [891, 434] on button "Add selected" at bounding box center [926, 437] width 98 height 25
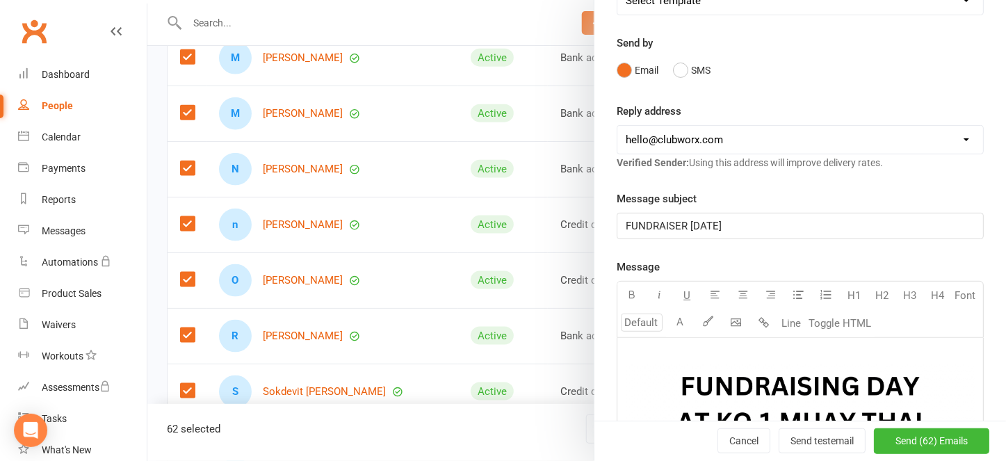
scroll to position [92, 0]
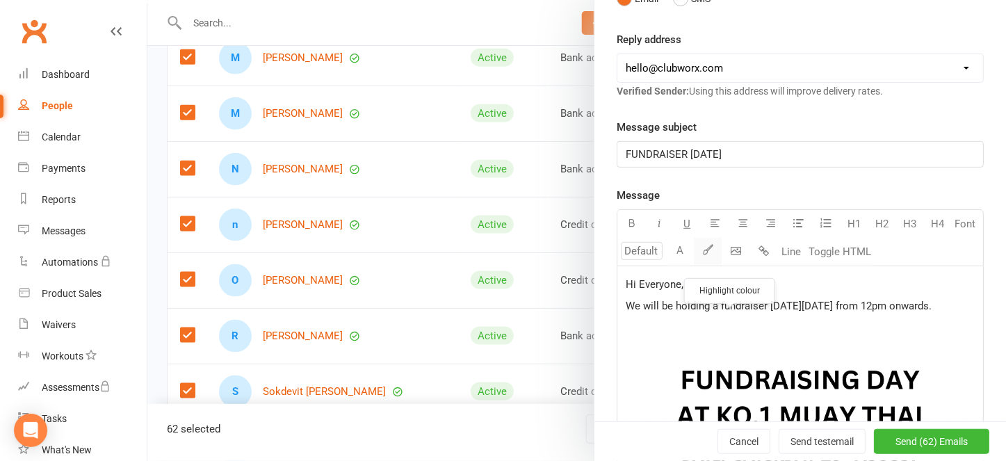
scroll to position [278, 0]
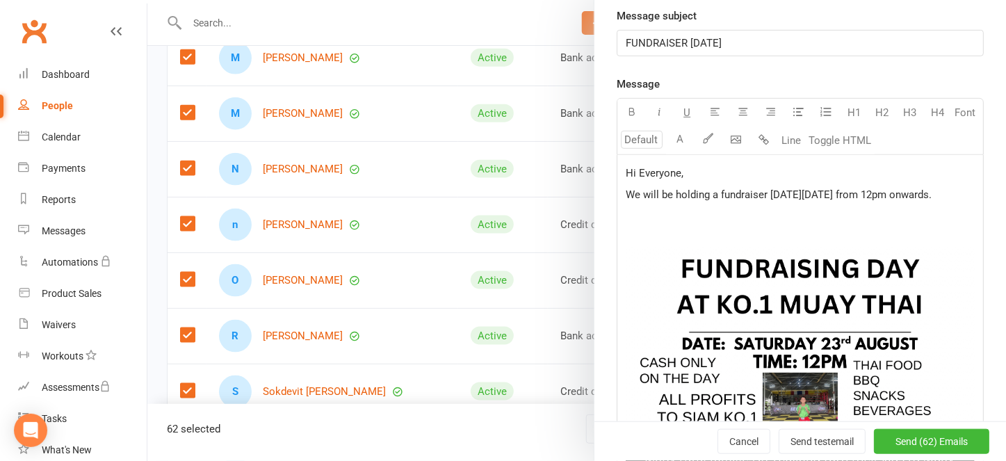
click at [681, 225] on p "﻿" at bounding box center [799, 216] width 349 height 17
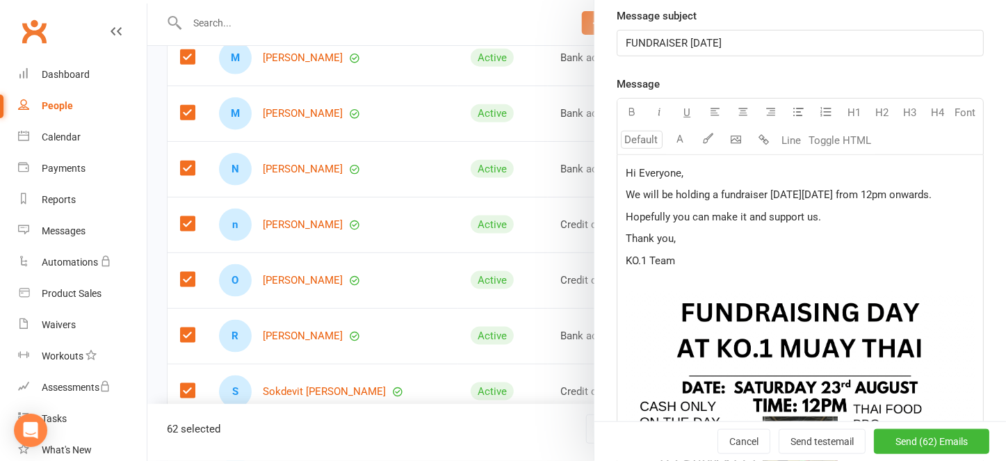
click at [746, 223] on span "Hopefully you can make it and support us." at bounding box center [722, 217] width 195 height 13
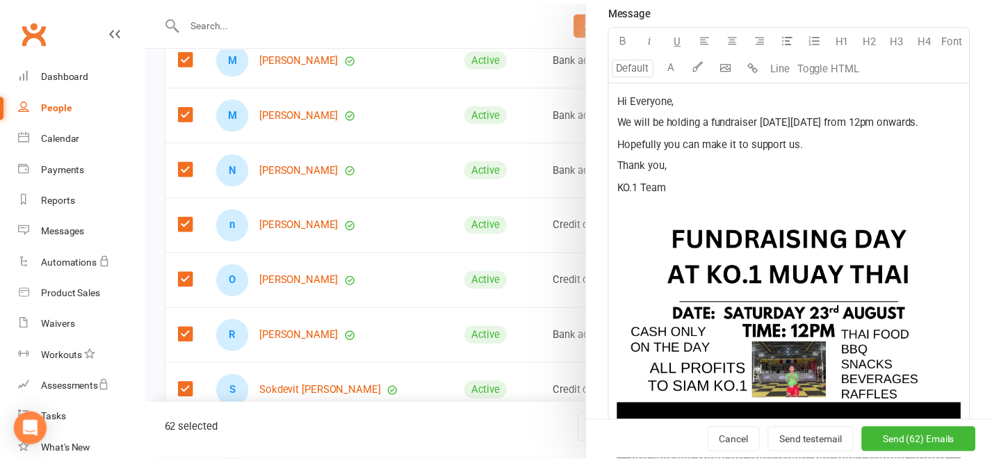
scroll to position [370, 0]
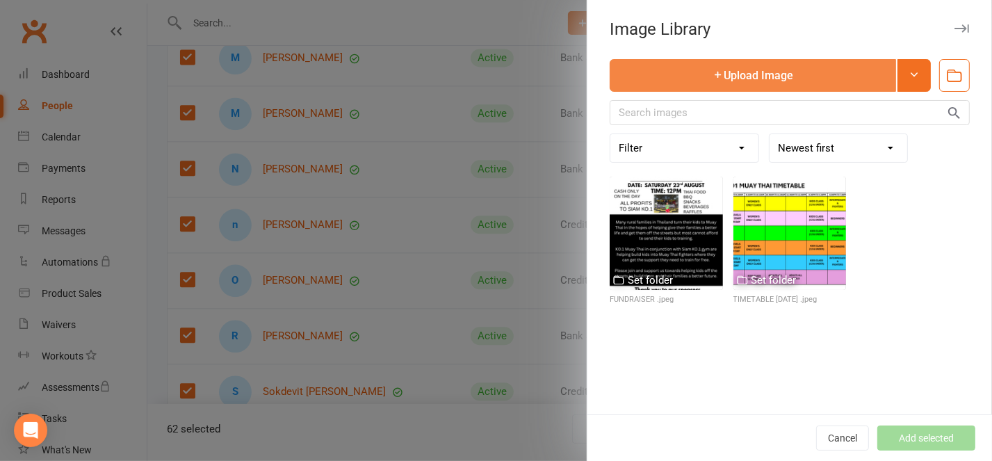
click at [735, 73] on button "Upload Image" at bounding box center [752, 75] width 286 height 33
click at [719, 69] on button "Upload Image" at bounding box center [752, 75] width 286 height 33
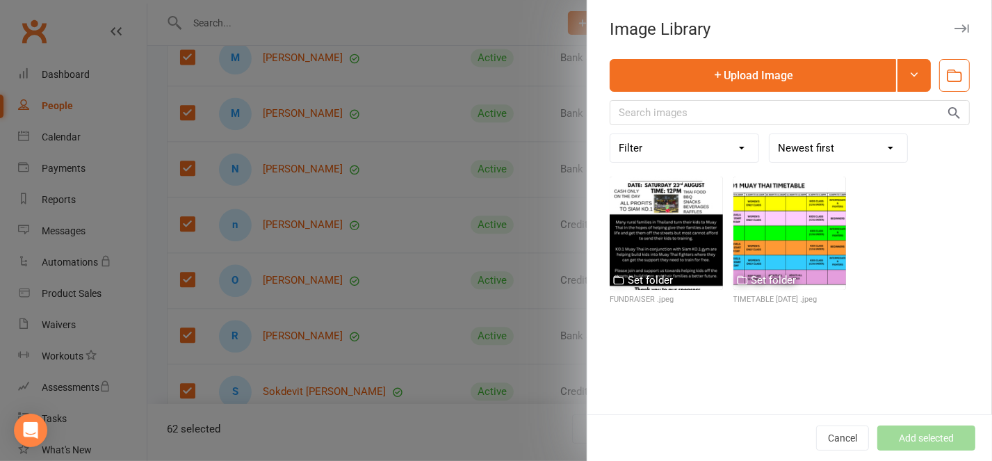
click at [691, 360] on div "Upload Image Filter Used as Logo Used as Website header Used in Website Gallery…" at bounding box center [789, 236] width 404 height 355
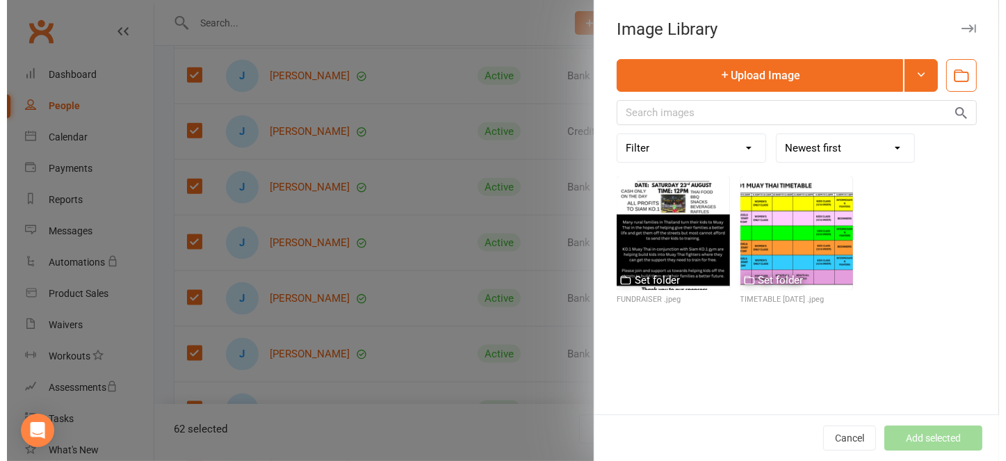
scroll to position [1608, 0]
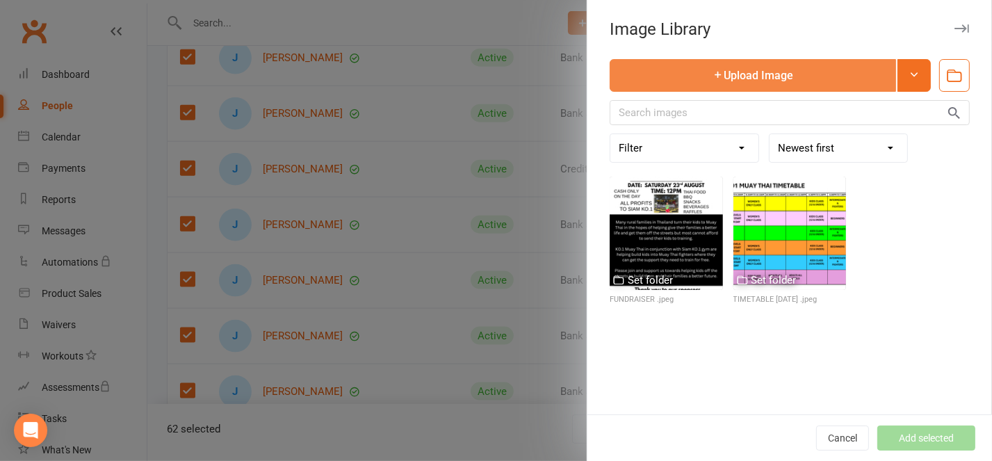
click at [742, 74] on button "Upload Image" at bounding box center [752, 75] width 286 height 33
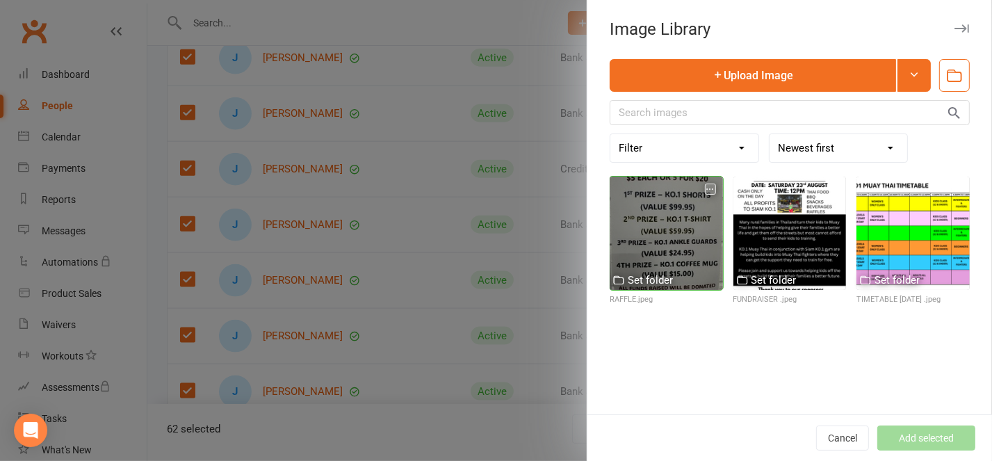
click at [631, 195] on div at bounding box center [665, 233] width 113 height 113
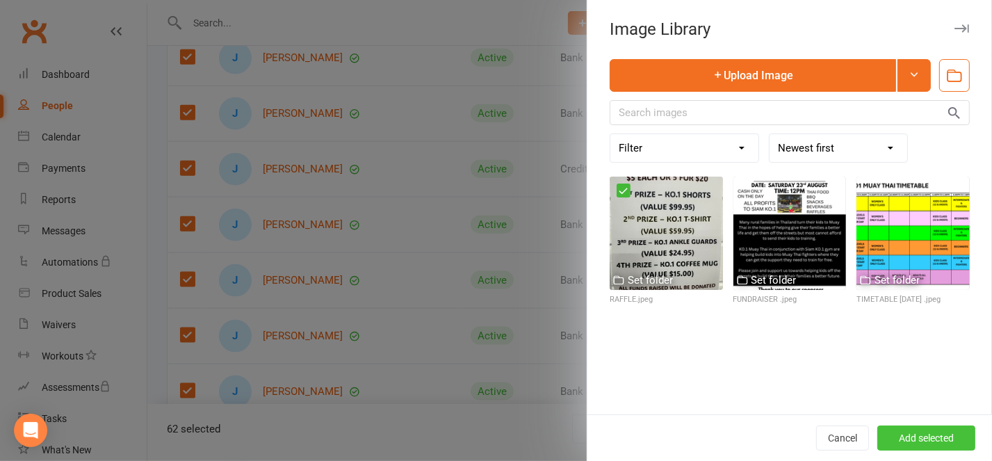
click at [912, 432] on button "Add selected" at bounding box center [926, 437] width 98 height 25
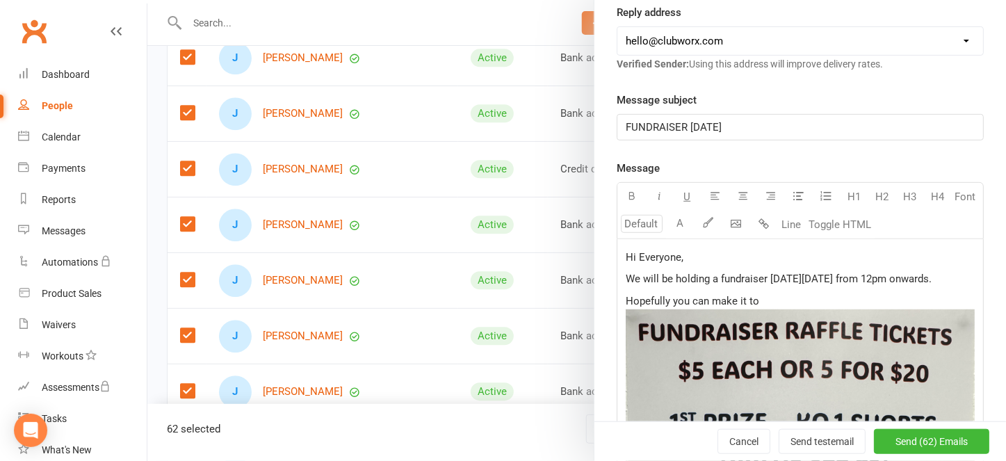
scroll to position [185, 0]
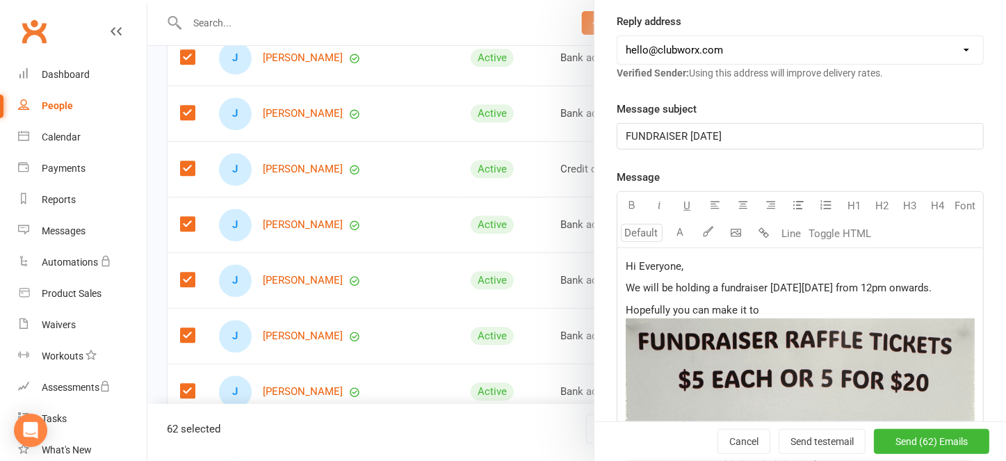
drag, startPoint x: 615, startPoint y: 265, endPoint x: 776, endPoint y: 321, distance: 170.8
drag, startPoint x: 756, startPoint y: 285, endPoint x: 851, endPoint y: 309, distance: 97.4
click at [851, 296] on p "We will be holding a fundraiser [DATE][DATE] from 12pm onwards." at bounding box center [799, 287] width 349 height 17
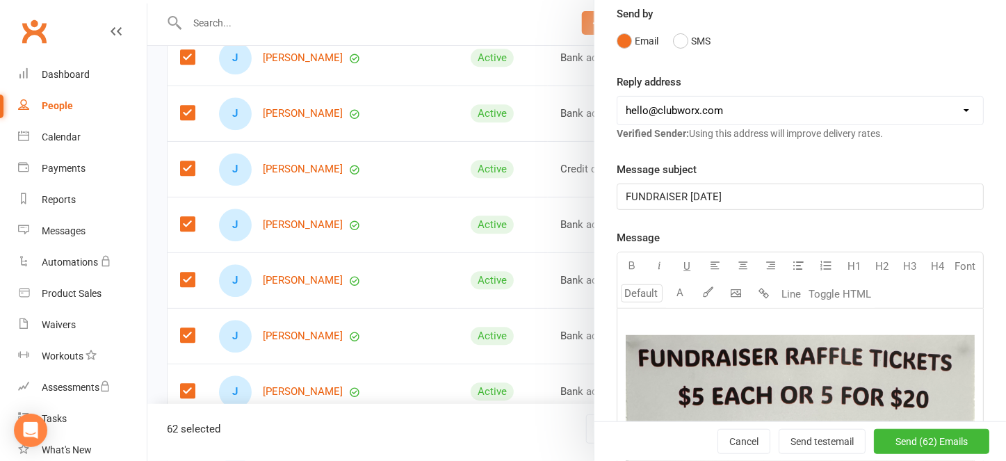
click at [634, 347] on icon at bounding box center [637, 347] width 6 height 7
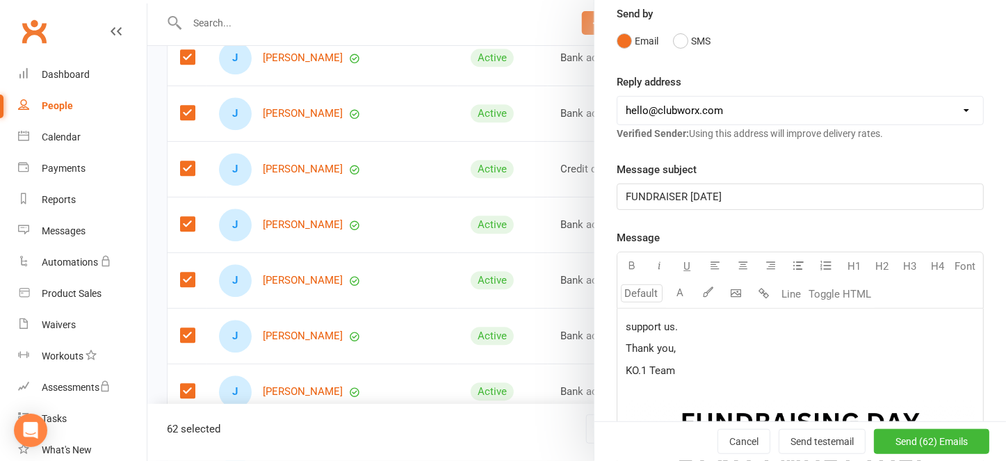
drag, startPoint x: 696, startPoint y: 379, endPoint x: 728, endPoint y: 370, distance: 32.6
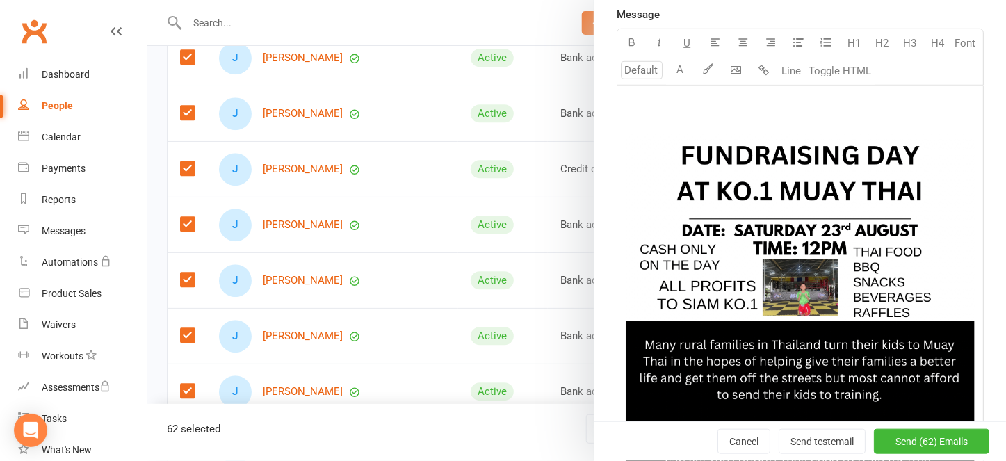
scroll to position [359, 0]
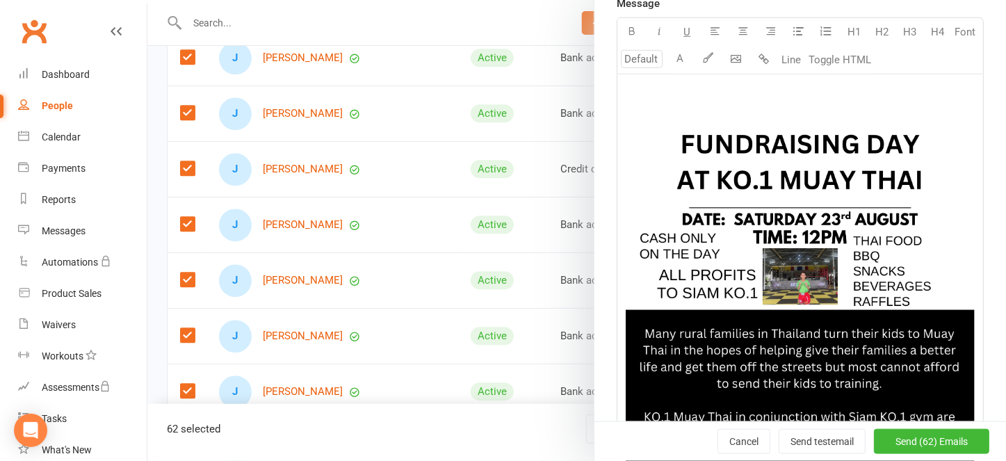
click at [720, 174] on img at bounding box center [799, 368] width 349 height 493
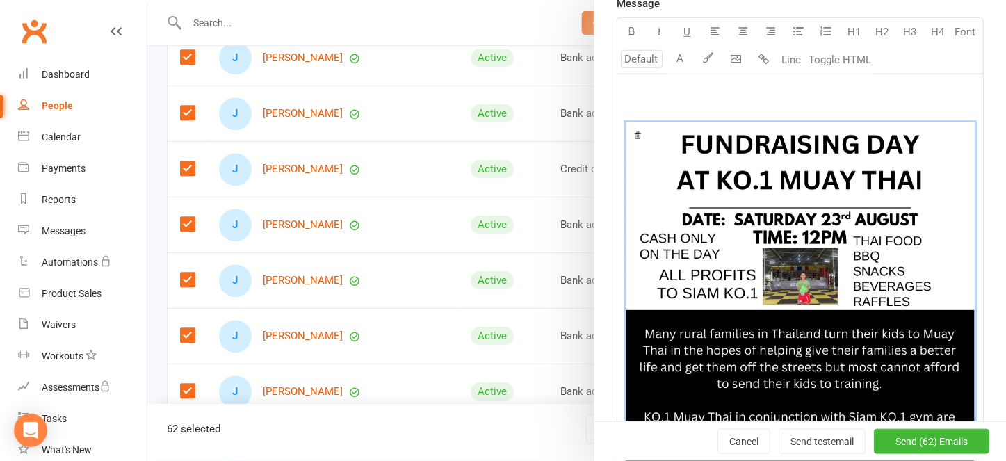
click at [634, 134] on icon at bounding box center [637, 135] width 6 height 7
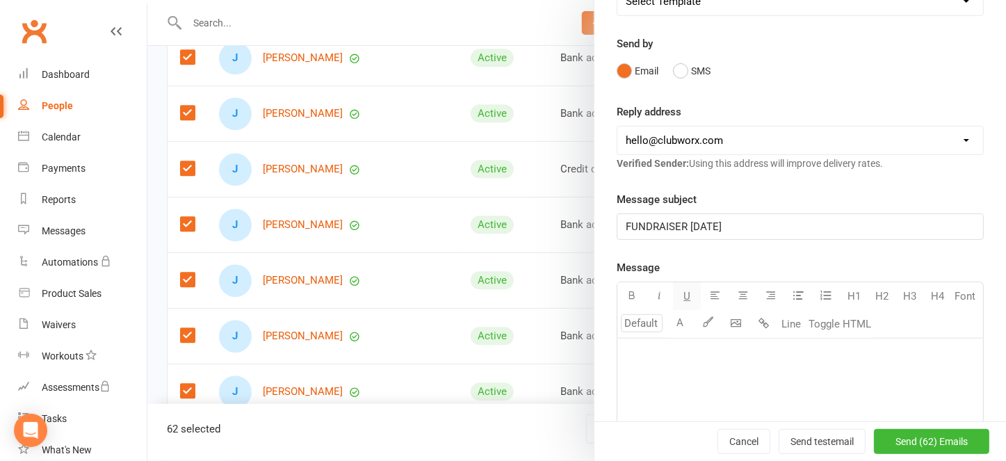
scroll to position [81, 0]
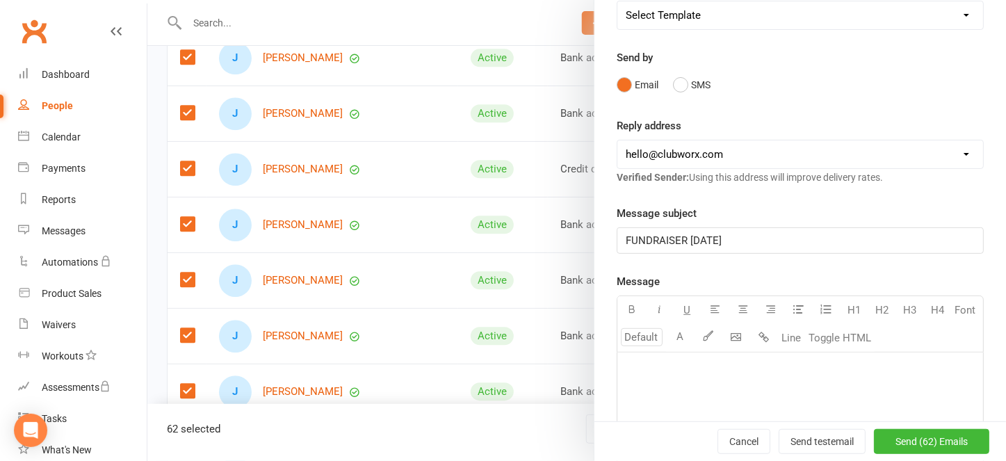
click at [628, 364] on p "﻿" at bounding box center [799, 370] width 349 height 17
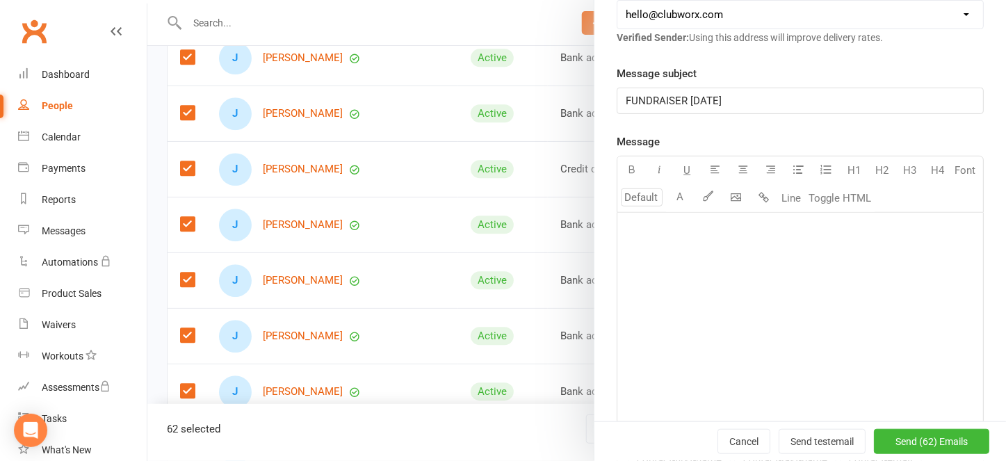
scroll to position [265, 0]
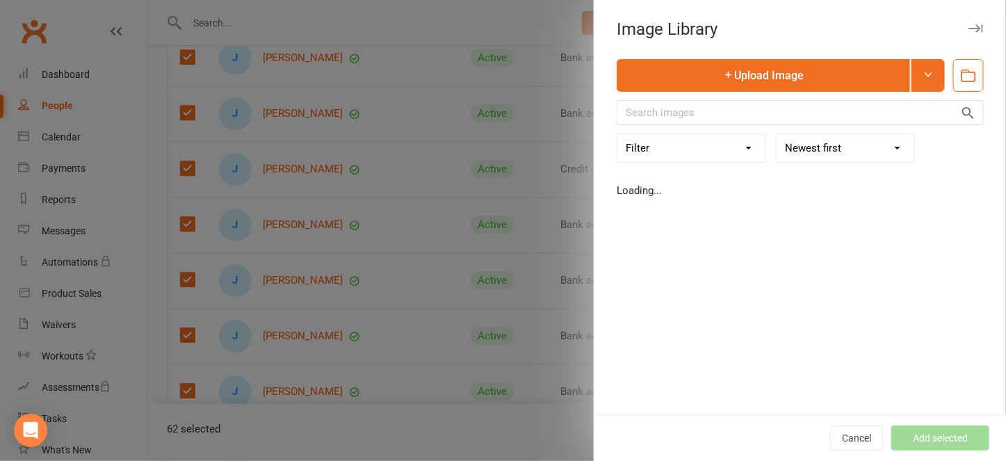
click at [754, 147] on body "Prospect Member Non-attending contact Class / event Appointment Task Membership…" at bounding box center [503, 375] width 1006 height 3961
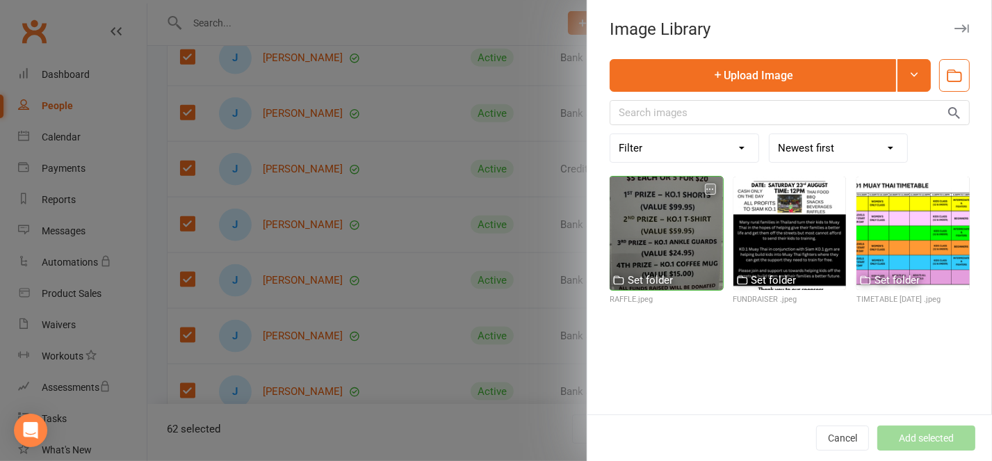
click at [609, 181] on div at bounding box center [665, 233] width 113 height 113
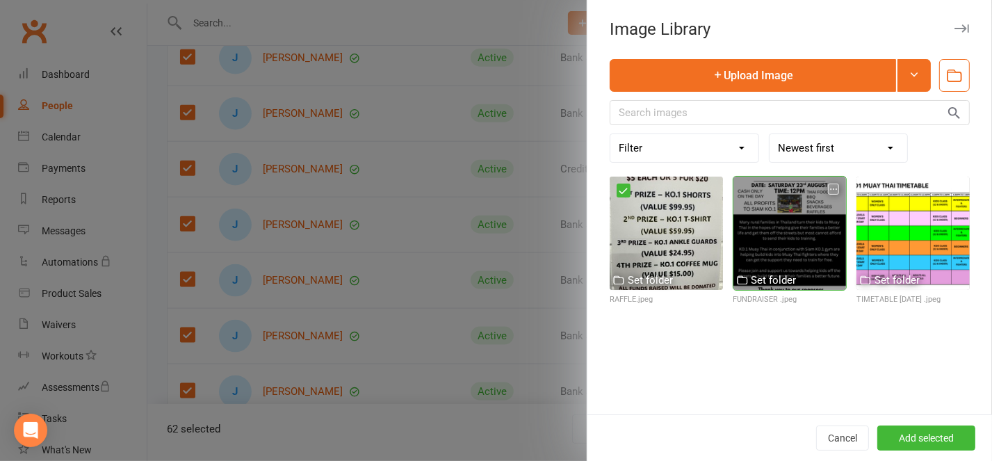
click at [737, 183] on div at bounding box center [789, 233] width 113 height 113
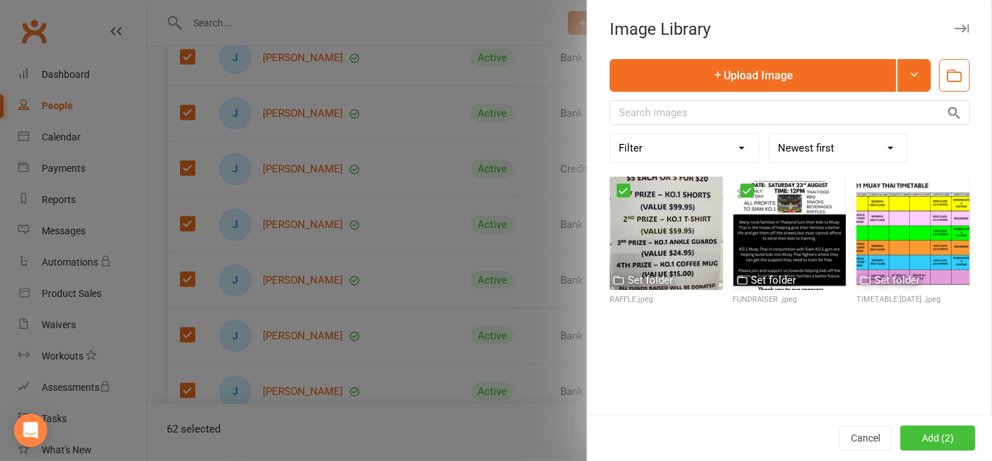
click at [933, 430] on button "Add (2)" at bounding box center [937, 437] width 75 height 25
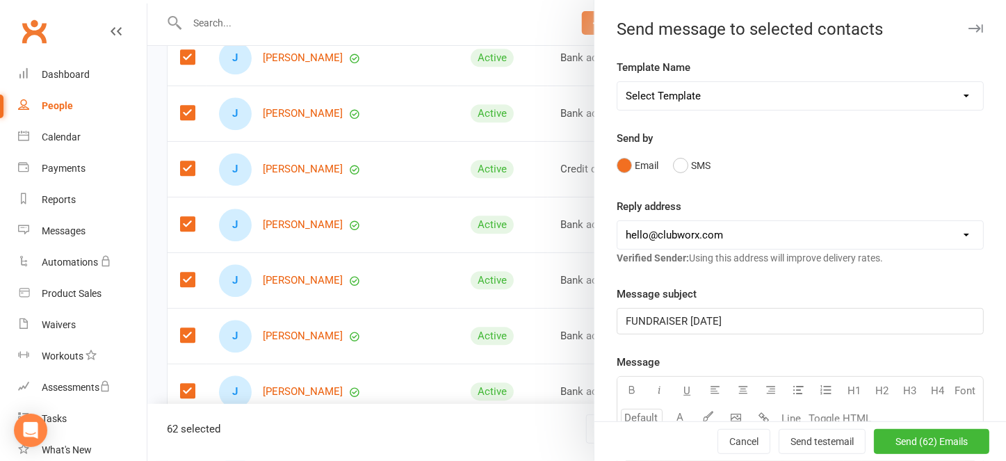
scroll to position [278, 0]
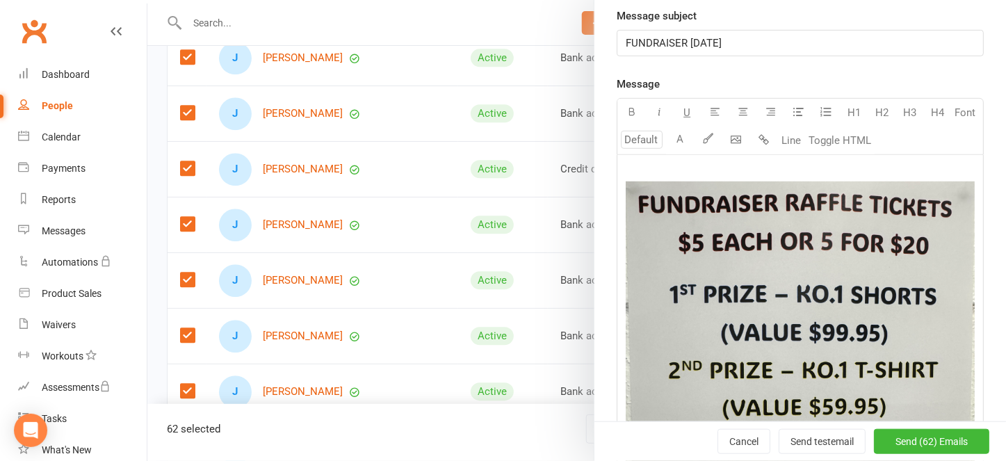
click at [646, 214] on img at bounding box center [799, 413] width 349 height 465
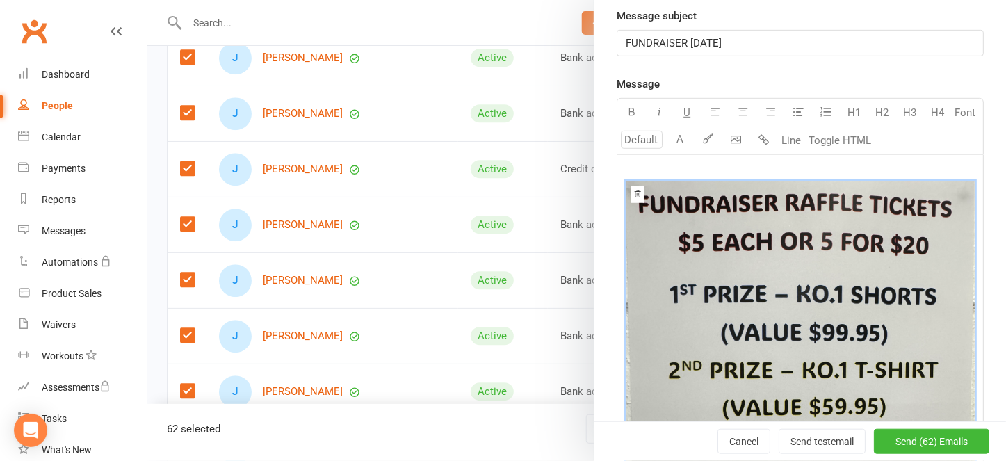
click at [634, 195] on icon at bounding box center [637, 193] width 6 height 7
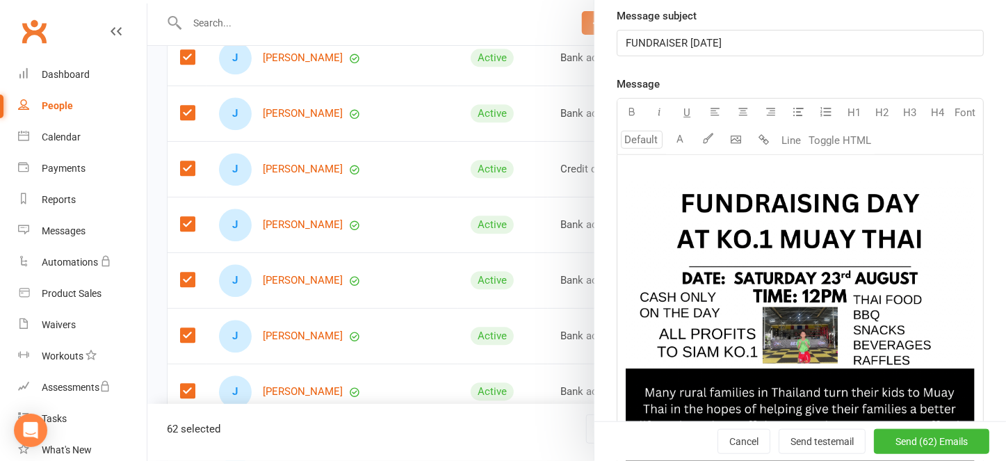
click at [632, 189] on img at bounding box center [799, 427] width 349 height 493
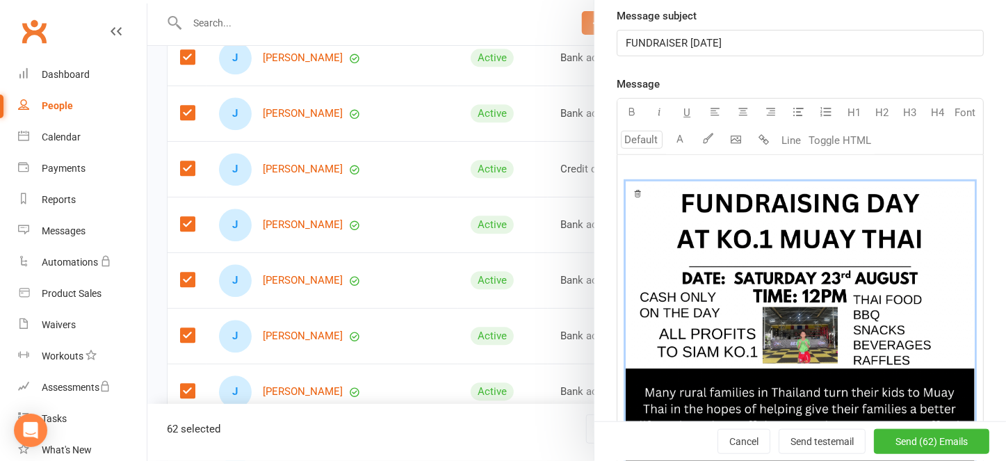
click at [633, 190] on icon at bounding box center [637, 194] width 8 height 8
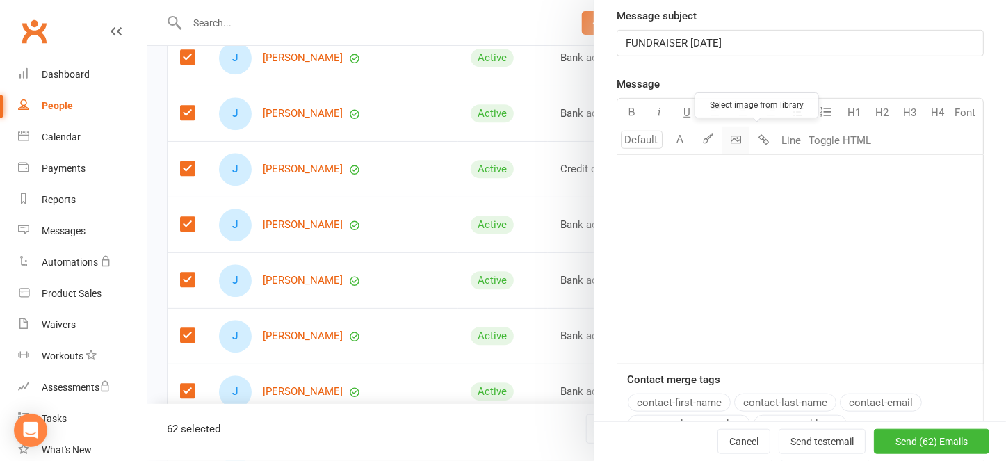
click at [757, 131] on body "Prospect Member Non-attending contact Class / event Appointment Task Membership…" at bounding box center [503, 375] width 1006 height 3961
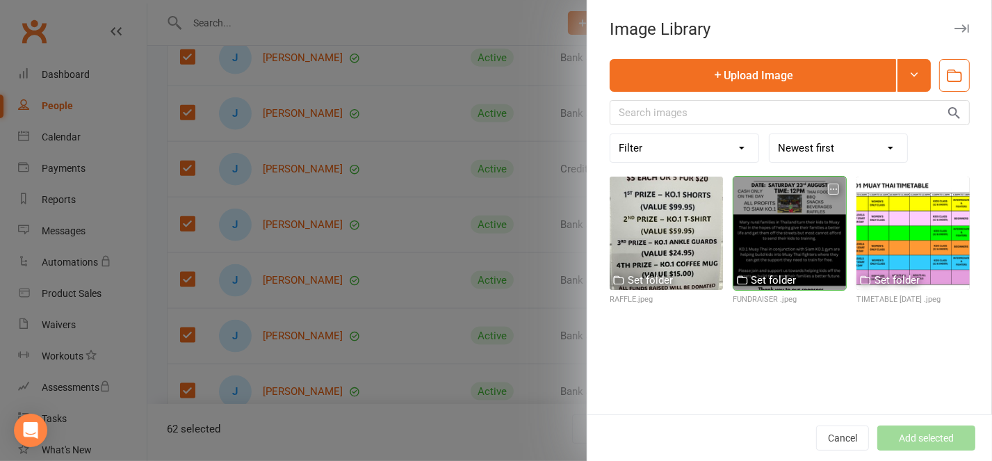
click at [733, 190] on div at bounding box center [789, 233] width 113 height 113
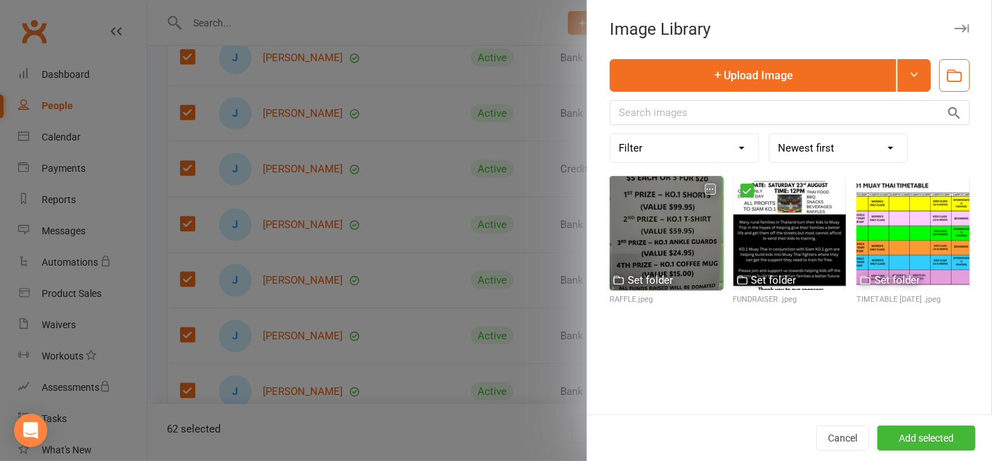
click at [616, 187] on div at bounding box center [665, 233] width 113 height 113
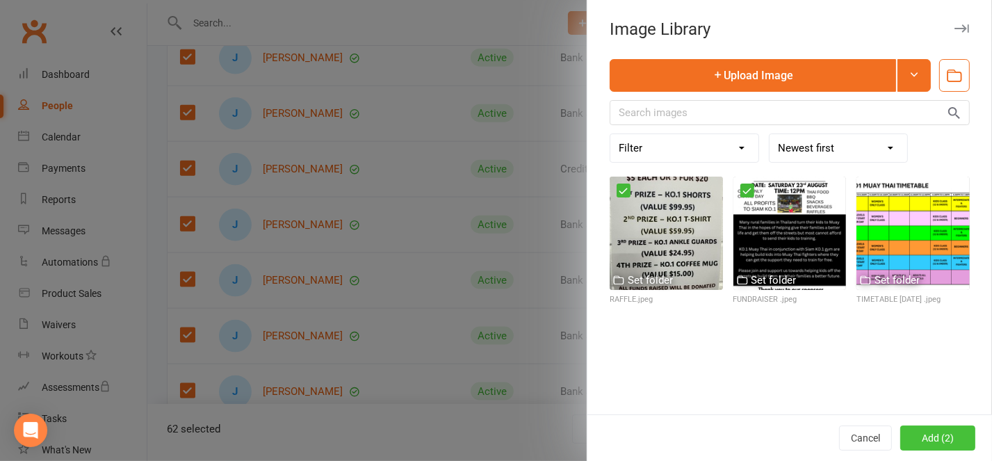
click at [924, 435] on button "Add (2)" at bounding box center [937, 437] width 75 height 25
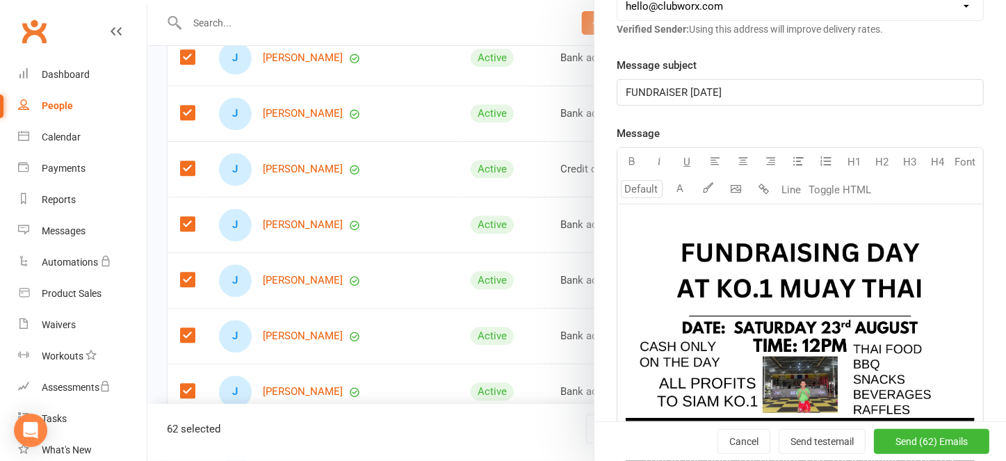
scroll to position [185, 0]
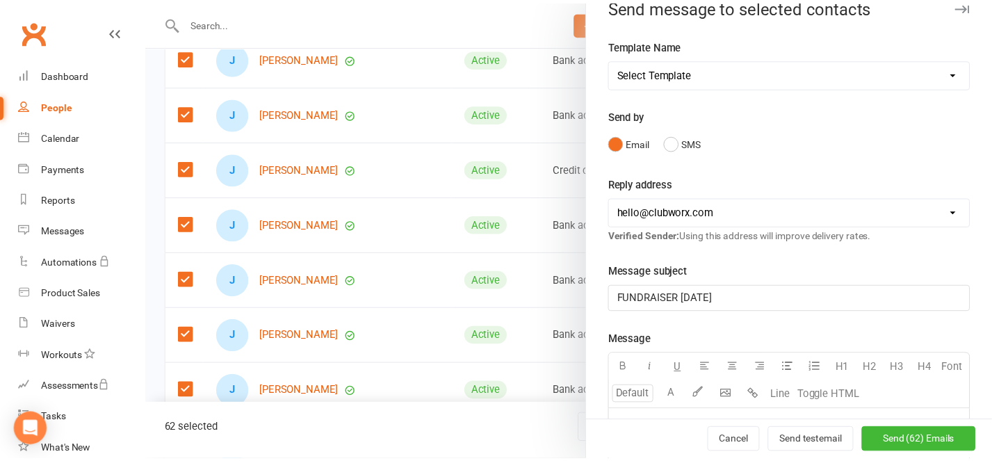
scroll to position [0, 0]
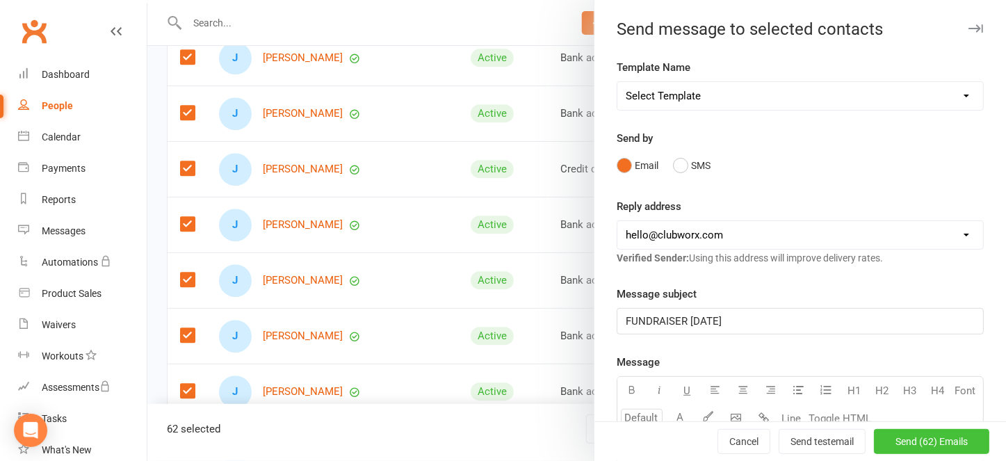
click at [887, 429] on button "Send (62) Emails Send" at bounding box center [931, 441] width 115 height 25
